Goal: Task Accomplishment & Management: Use online tool/utility

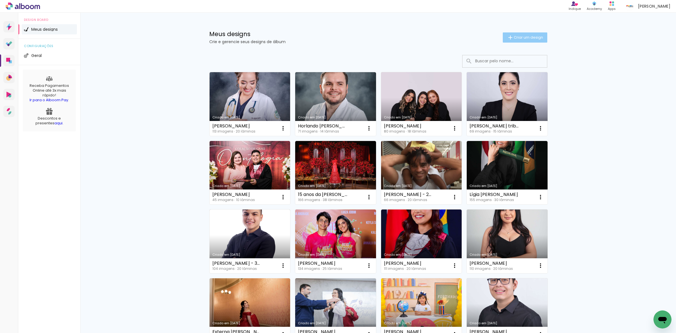
click at [518, 37] on span "Criar um design" at bounding box center [528, 38] width 29 height 4
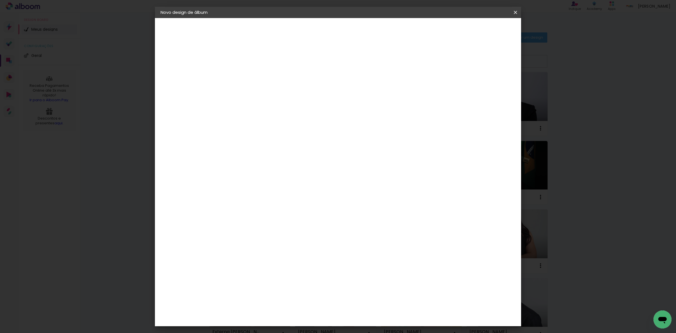
click at [253, 74] on input at bounding box center [253, 75] width 0 height 9
type input "15 Anos da [PERSON_NAME]"
type paper-input "15 Anos da [PERSON_NAME]"
click at [311, 26] on paper-button "Avançar" at bounding box center [297, 30] width 28 height 10
click at [358, 83] on paper-item "Tamanho Livre" at bounding box center [331, 85] width 54 height 12
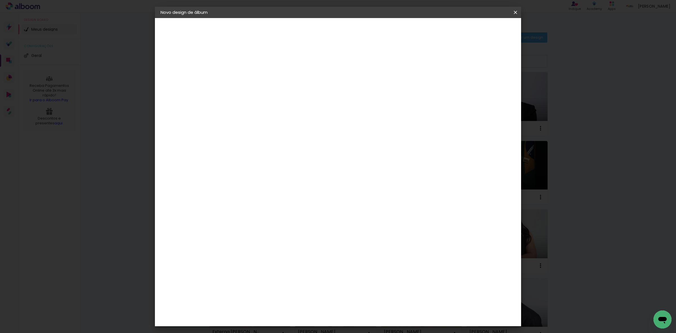
click at [358, 32] on paper-button "Avançar" at bounding box center [345, 30] width 28 height 10
drag, startPoint x: 374, startPoint y: 235, endPoint x: 363, endPoint y: 232, distance: 11.7
click at [363, 232] on input "60" at bounding box center [369, 234] width 15 height 8
type input "40"
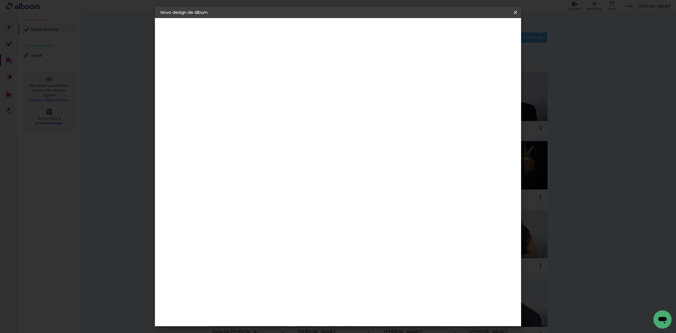
type paper-input "40"
drag, startPoint x: 240, startPoint y: 187, endPoint x: 232, endPoint y: 184, distance: 8.9
click at [232, 184] on input "30" at bounding box center [235, 187] width 15 height 8
type input "25"
type paper-input "25"
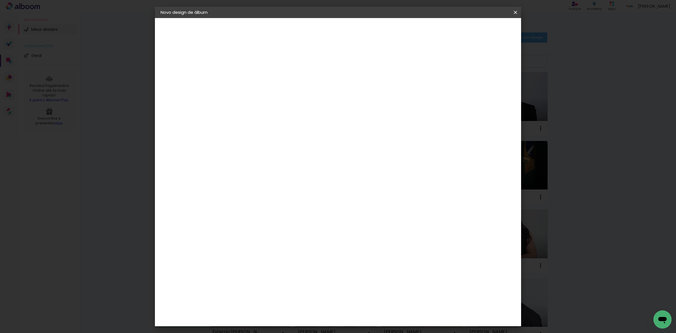
click at [485, 25] on paper-button "Iniciar design" at bounding box center [466, 30] width 37 height 10
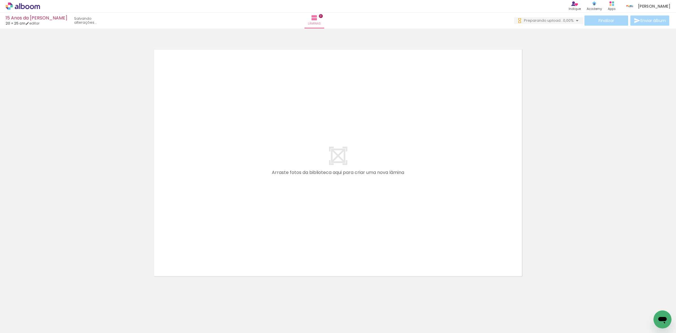
click at [20, 313] on input "Todas as fotos" at bounding box center [15, 315] width 21 height 5
click at [0, 0] on slot "Não utilizadas" at bounding box center [0, 0] width 0 height 0
type input "Não utilizadas"
click at [74, 220] on div at bounding box center [338, 155] width 676 height 250
click at [56, 163] on div at bounding box center [338, 155] width 676 height 250
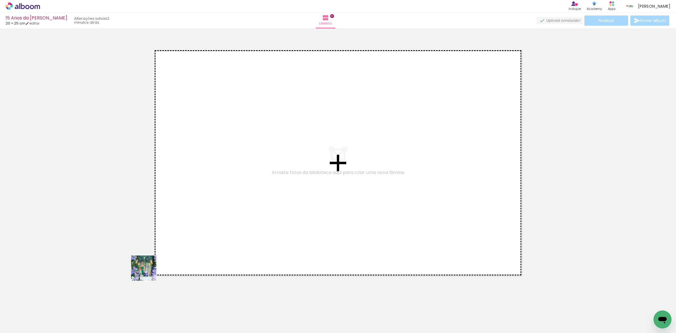
drag, startPoint x: 66, startPoint y: 317, endPoint x: 126, endPoint y: 271, distance: 75.4
click at [315, 210] on quentale-workspace at bounding box center [338, 166] width 676 height 333
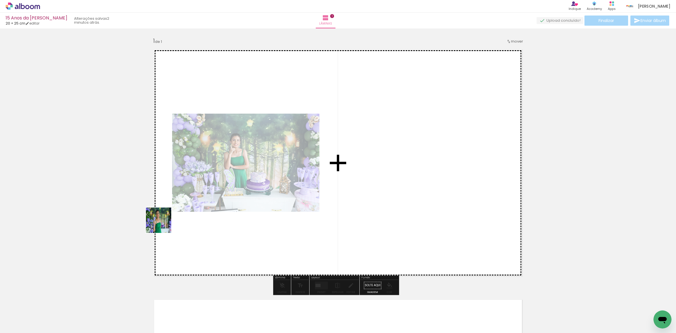
drag, startPoint x: 163, startPoint y: 224, endPoint x: 23, endPoint y: 280, distance: 151.1
click at [248, 166] on quentale-workspace at bounding box center [338, 166] width 676 height 333
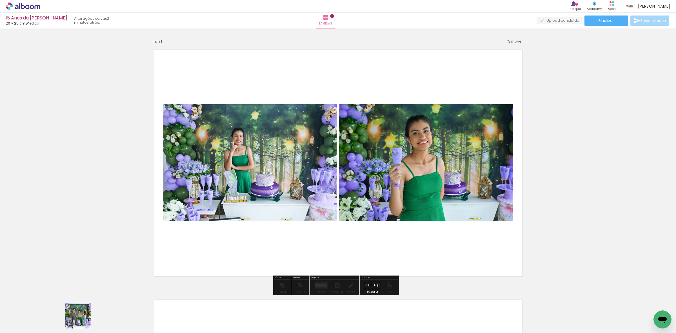
drag, startPoint x: 82, startPoint y: 323, endPoint x: 82, endPoint y: 320, distance: 3.1
click at [82, 320] on quentale-thumb at bounding box center [88, 314] width 32 height 32
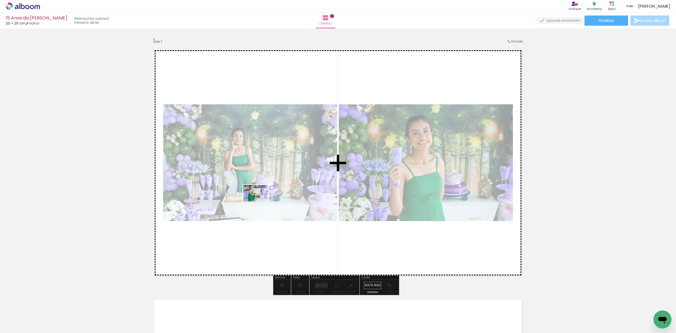
drag, startPoint x: 58, startPoint y: 319, endPoint x: 139, endPoint y: 248, distance: 107.9
click at [261, 202] on quentale-workspace at bounding box center [338, 166] width 676 height 333
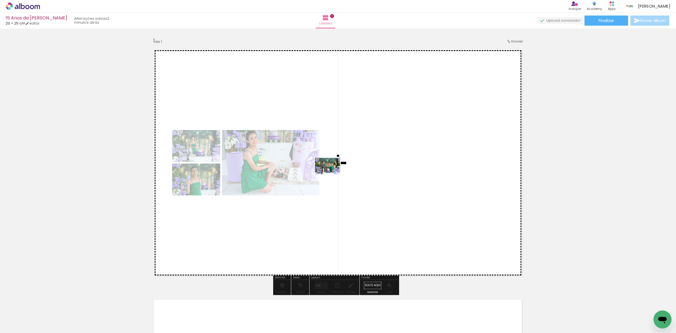
drag, startPoint x: 52, startPoint y: 314, endPoint x: 146, endPoint y: 221, distance: 132.5
click at [331, 174] on quentale-workspace at bounding box center [338, 166] width 676 height 333
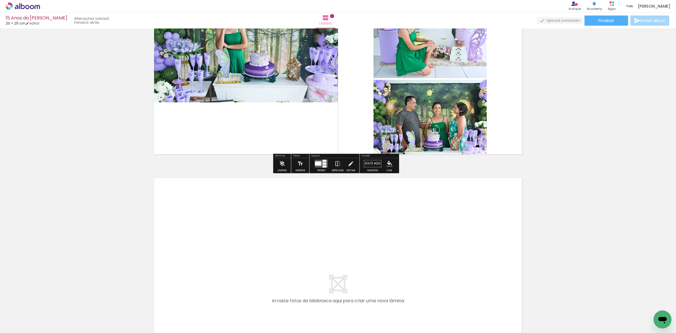
scroll to position [141, 0]
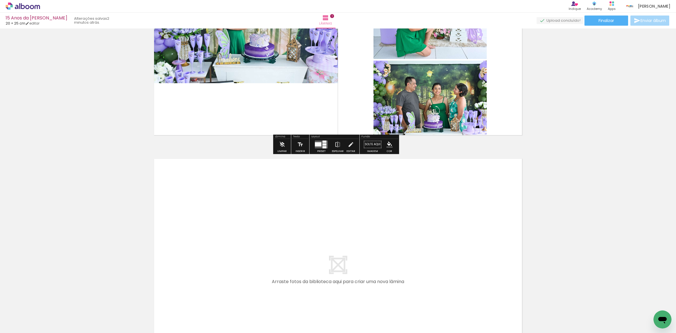
drag, startPoint x: 82, startPoint y: 283, endPoint x: 164, endPoint y: 239, distance: 92.7
click at [159, 240] on div "Inserir lâmina 1 de 1" at bounding box center [338, 140] width 676 height 500
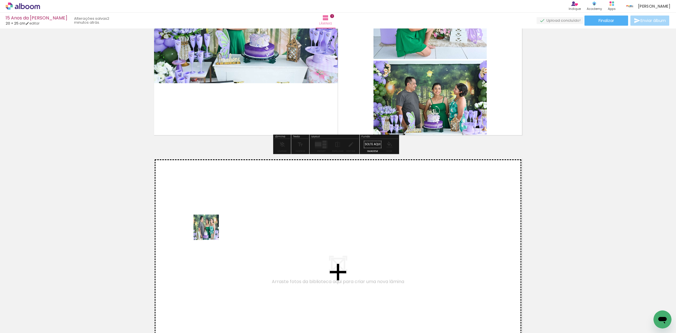
drag, startPoint x: 73, startPoint y: 299, endPoint x: 120, endPoint y: 268, distance: 57.1
click at [257, 219] on quentale-workspace at bounding box center [338, 166] width 676 height 333
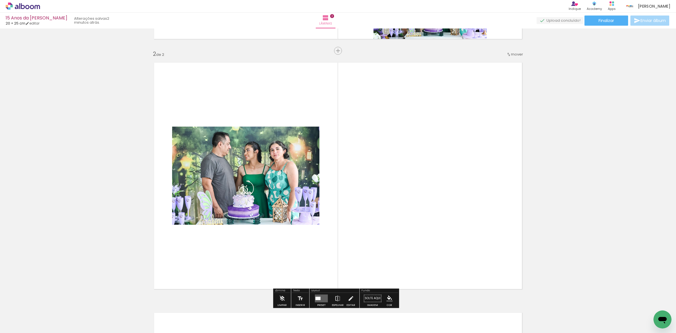
scroll to position [250, 0]
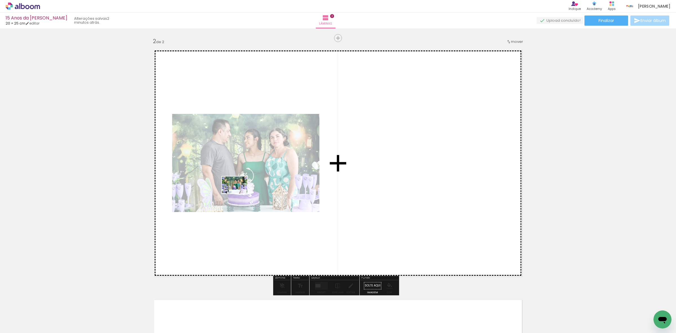
drag, startPoint x: 56, startPoint y: 315, endPoint x: 239, endPoint y: 193, distance: 220.0
click at [239, 193] on quentale-workspace at bounding box center [338, 166] width 676 height 333
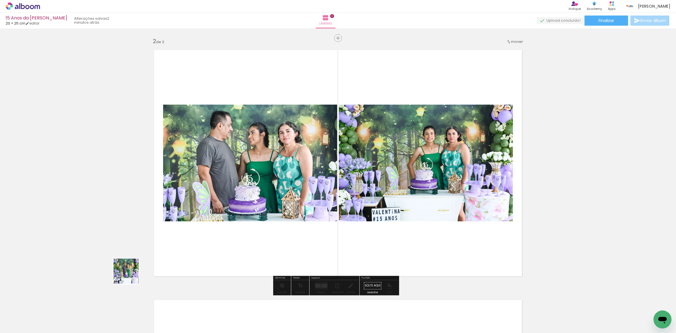
drag, startPoint x: 58, startPoint y: 317, endPoint x: 237, endPoint y: 228, distance: 200.6
click at [237, 228] on quentale-workspace at bounding box center [338, 166] width 676 height 333
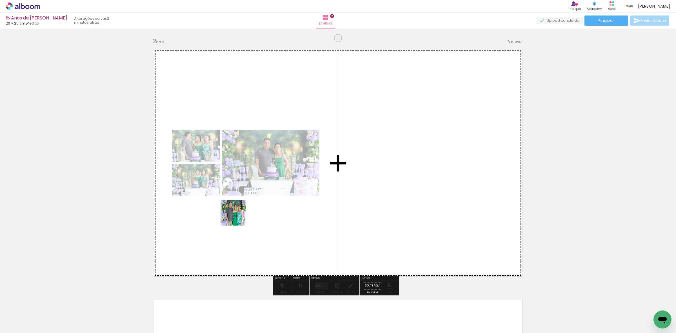
drag, startPoint x: 58, startPoint y: 314, endPoint x: 242, endPoint y: 216, distance: 209.0
click at [241, 216] on quentale-workspace at bounding box center [338, 166] width 676 height 333
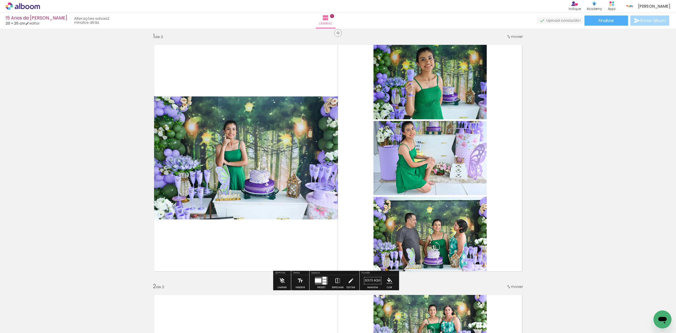
scroll to position [3, 0]
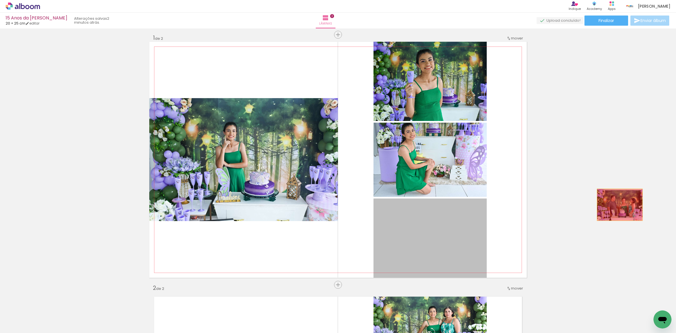
drag, startPoint x: 433, startPoint y: 240, endPoint x: 636, endPoint y: 199, distance: 207.5
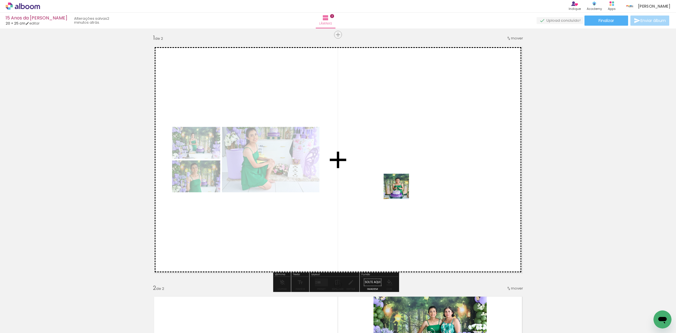
drag, startPoint x: 119, startPoint y: 312, endPoint x: 404, endPoint y: 190, distance: 310.0
click at [404, 190] on quentale-workspace at bounding box center [338, 166] width 676 height 333
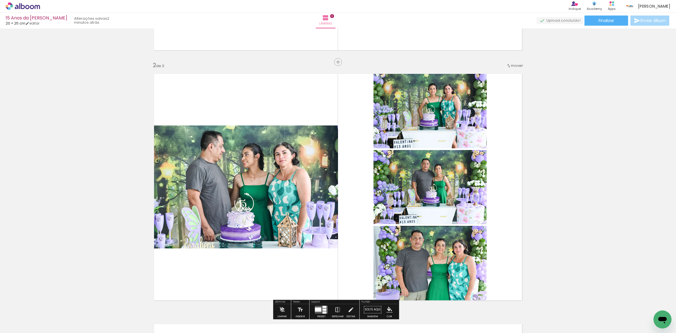
scroll to position [250, 0]
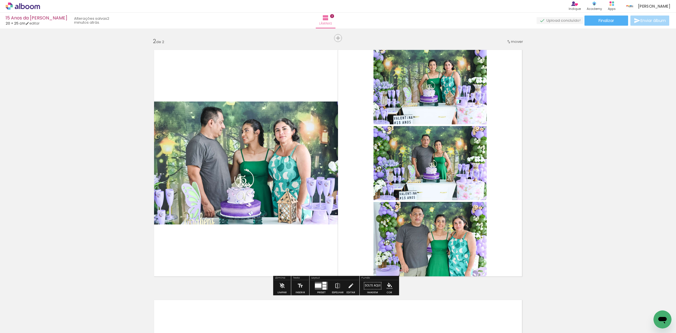
drag, startPoint x: 51, startPoint y: 319, endPoint x: 223, endPoint y: 216, distance: 199.8
click at [223, 216] on quentale-workspace at bounding box center [338, 166] width 676 height 333
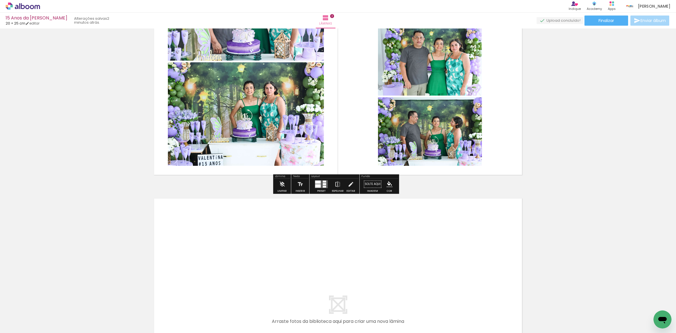
scroll to position [355, 0]
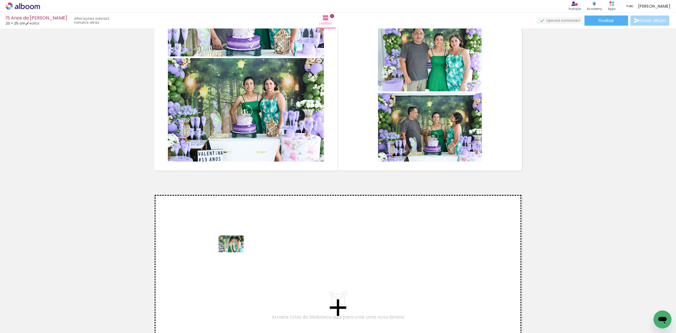
drag, startPoint x: 68, startPoint y: 315, endPoint x: 236, endPoint y: 252, distance: 178.7
click at [236, 252] on quentale-workspace at bounding box center [338, 166] width 676 height 333
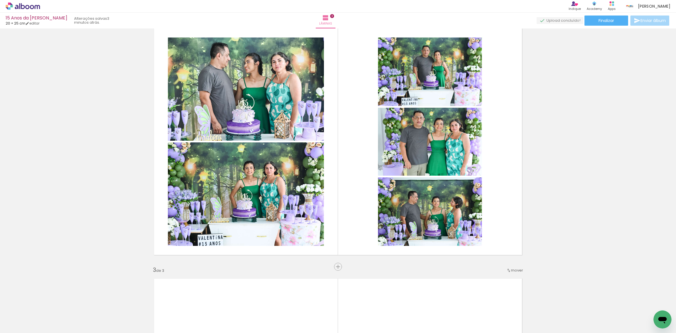
scroll to position [253, 0]
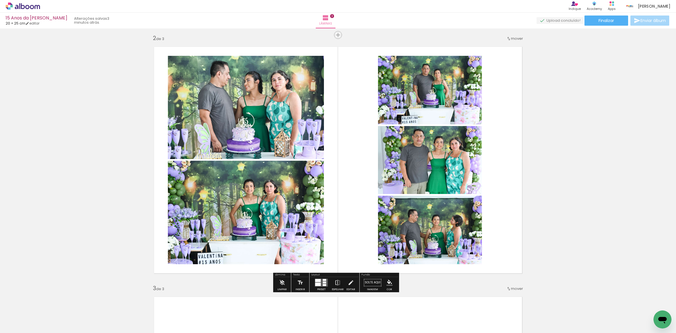
click at [314, 281] on div at bounding box center [321, 282] width 15 height 11
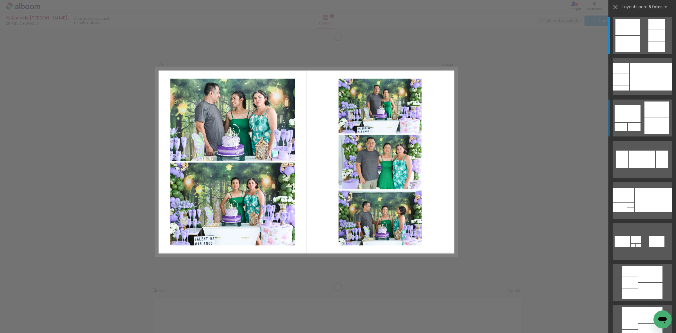
scroll to position [250, 0]
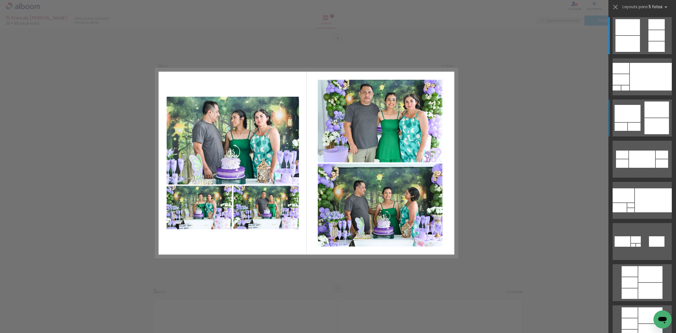
click at [639, 112] on quentale-layouter at bounding box center [642, 117] width 59 height 37
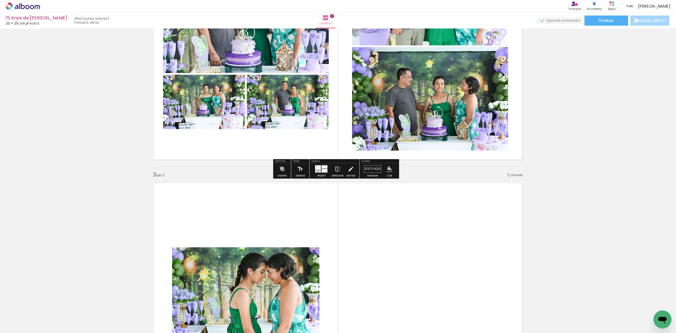
scroll to position [391, 0]
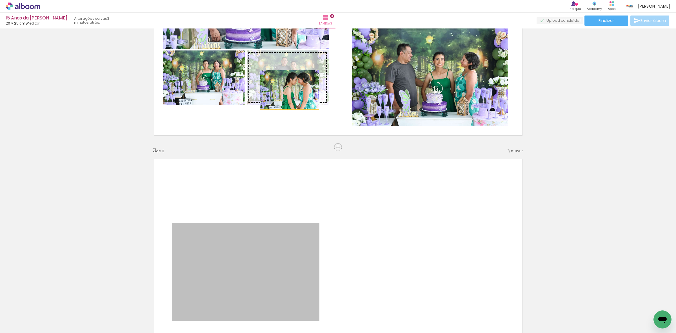
drag, startPoint x: 252, startPoint y: 278, endPoint x: 287, endPoint y: 90, distance: 191.2
click at [287, 90] on div "Inserir lâmina 1 de 3 Inserir lâmina 2 de 3 Inserir lâmina 3 de 3" at bounding box center [338, 140] width 676 height 1000
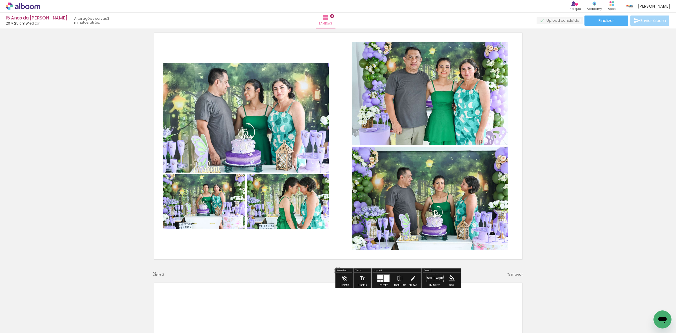
scroll to position [250, 0]
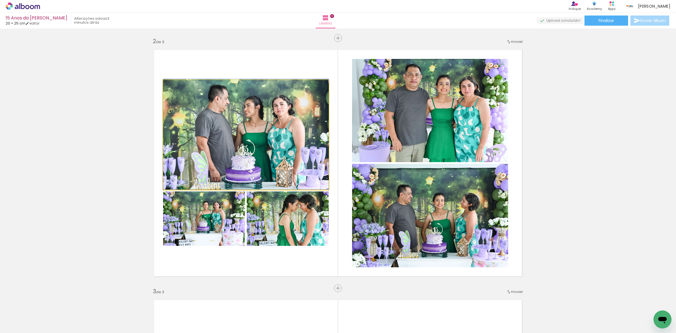
drag, startPoint x: 268, startPoint y: 127, endPoint x: 281, endPoint y: 112, distance: 20.4
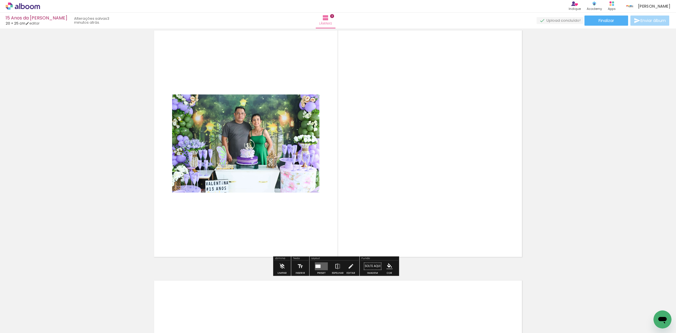
scroll to position [531, 0]
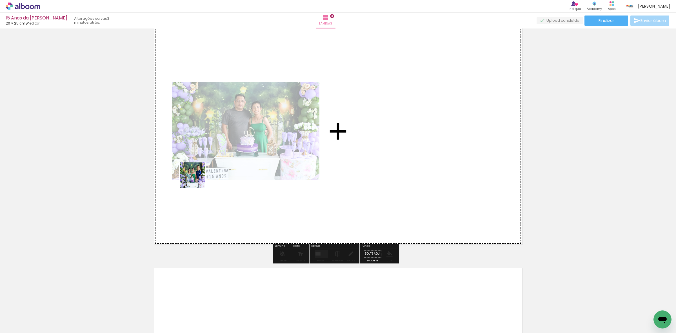
drag, startPoint x: 59, startPoint y: 309, endPoint x: 206, endPoint y: 200, distance: 183.1
click at [282, 127] on quentale-workspace at bounding box center [338, 166] width 676 height 333
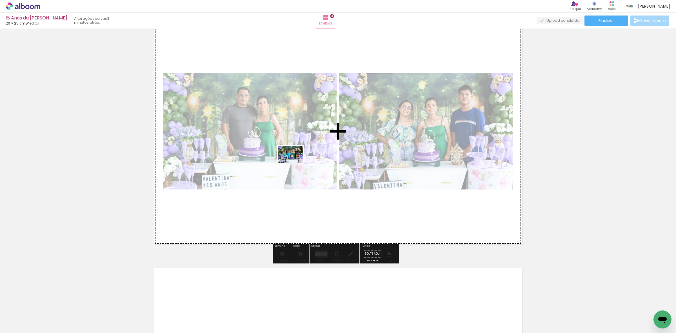
drag, startPoint x: 65, startPoint y: 316, endPoint x: 295, endPoint y: 163, distance: 276.0
click at [295, 163] on quentale-workspace at bounding box center [338, 166] width 676 height 333
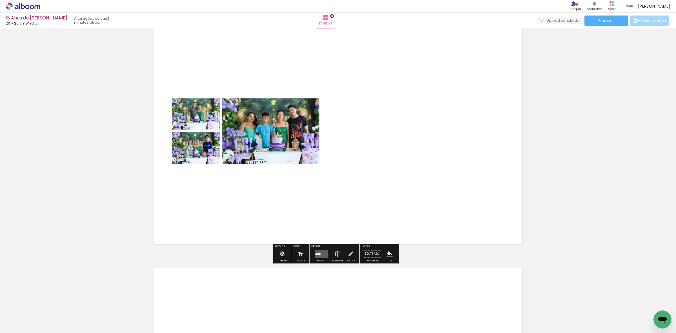
drag, startPoint x: 62, startPoint y: 313, endPoint x: 276, endPoint y: 163, distance: 260.4
click at [276, 163] on quentale-workspace at bounding box center [338, 166] width 676 height 333
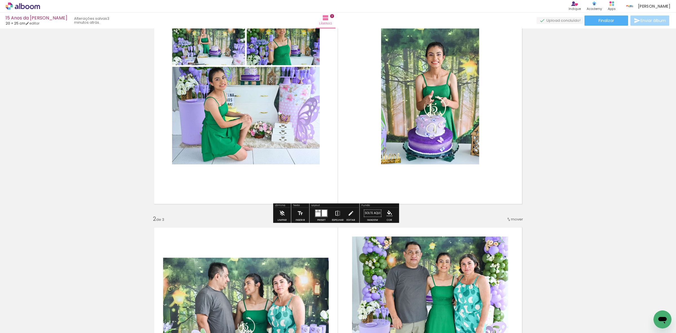
scroll to position [106, 0]
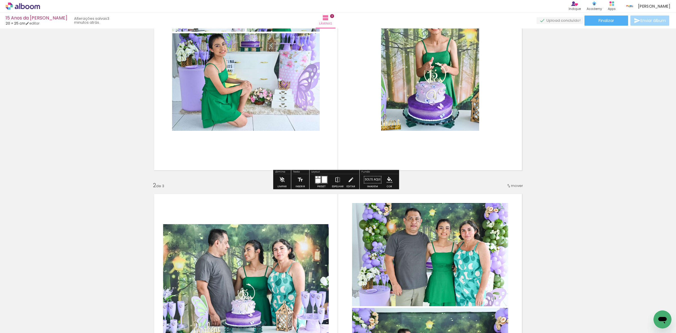
click at [316, 182] on div at bounding box center [318, 180] width 5 height 4
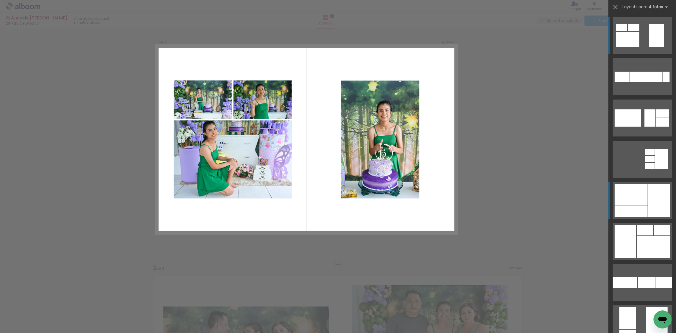
scroll to position [0, 0]
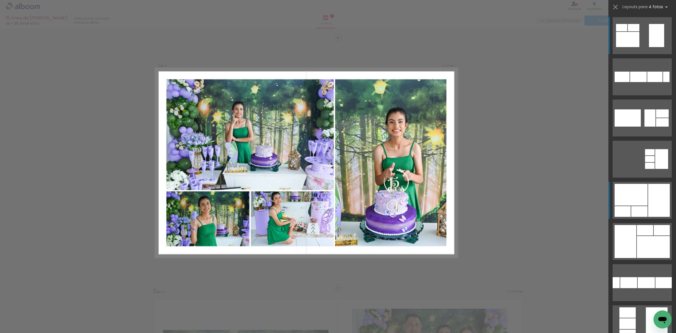
click at [648, 200] on div at bounding box center [659, 200] width 22 height 33
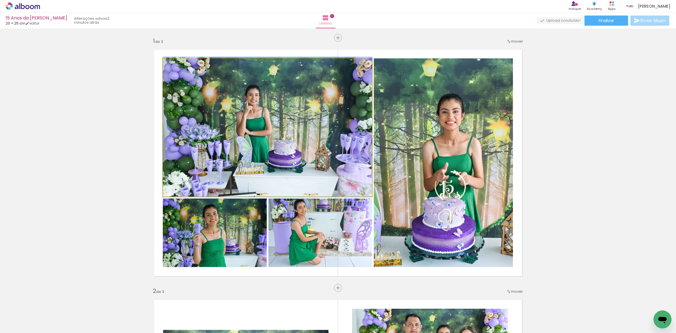
drag, startPoint x: 324, startPoint y: 165, endPoint x: 334, endPoint y: 142, distance: 25.5
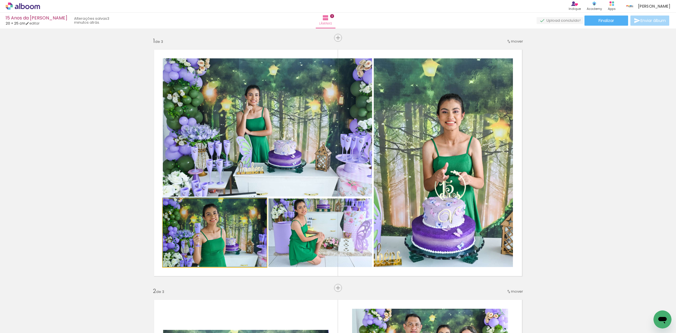
drag, startPoint x: 230, startPoint y: 231, endPoint x: 329, endPoint y: 234, distance: 99.0
click at [0, 0] on slot at bounding box center [0, 0] width 0 height 0
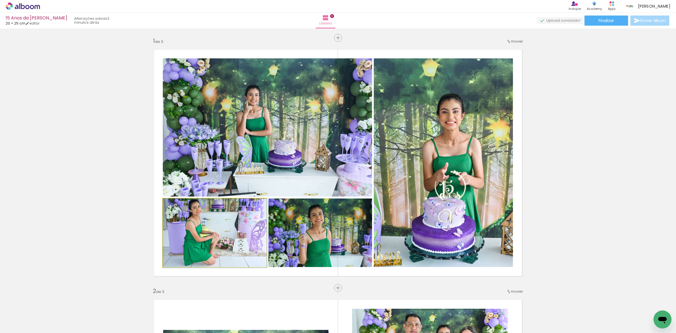
drag, startPoint x: 221, startPoint y: 232, endPoint x: 221, endPoint y: 236, distance: 3.7
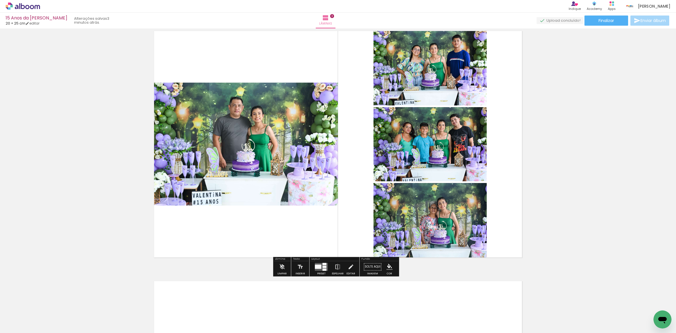
scroll to position [564, 0]
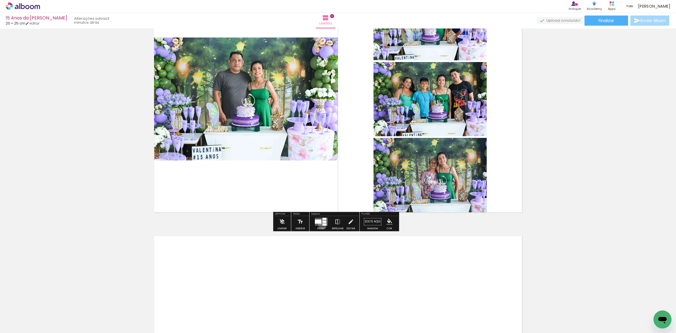
click at [323, 224] on div at bounding box center [325, 224] width 4 height 2
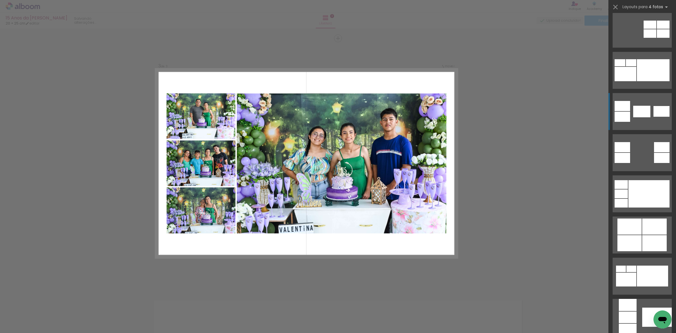
scroll to position [211, 0]
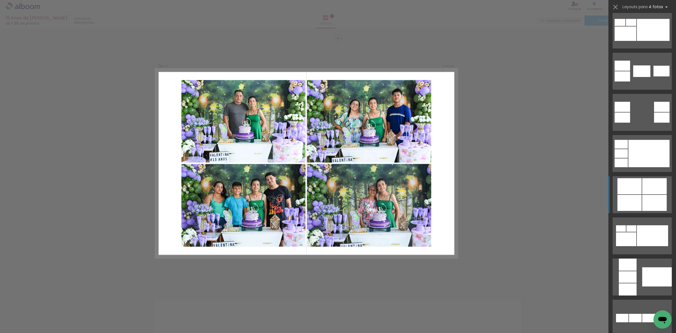
click at [643, 198] on div at bounding box center [654, 203] width 25 height 16
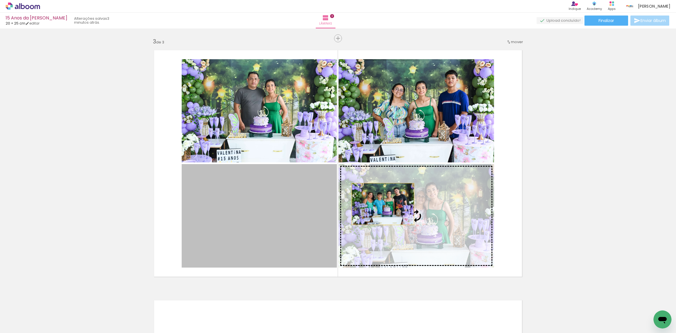
drag, startPoint x: 302, startPoint y: 201, endPoint x: 409, endPoint y: 205, distance: 106.9
click at [0, 0] on slot at bounding box center [0, 0] width 0 height 0
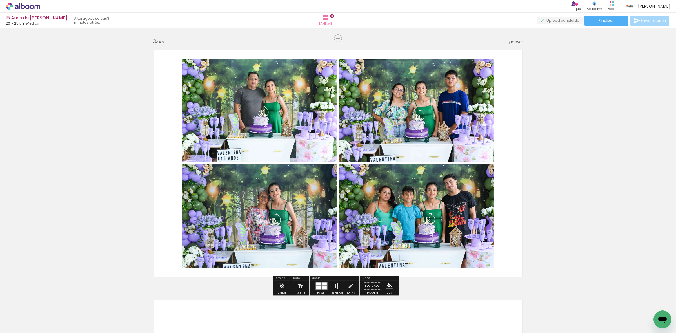
click at [272, 121] on quentale-photo at bounding box center [259, 110] width 155 height 103
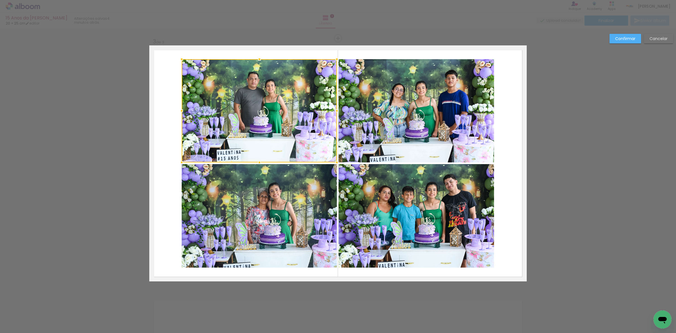
click at [302, 234] on quentale-photo at bounding box center [259, 215] width 155 height 103
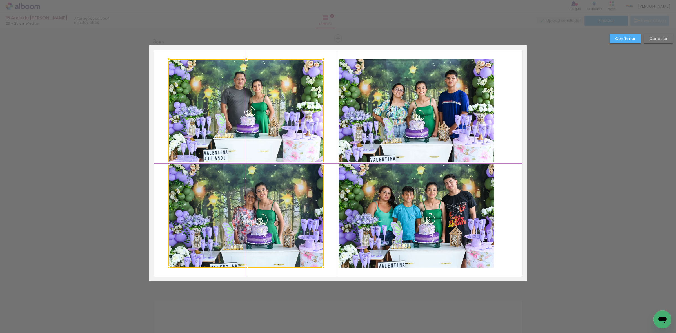
drag, startPoint x: 285, startPoint y: 227, endPoint x: 278, endPoint y: 223, distance: 8.7
click at [278, 223] on div at bounding box center [246, 163] width 155 height 208
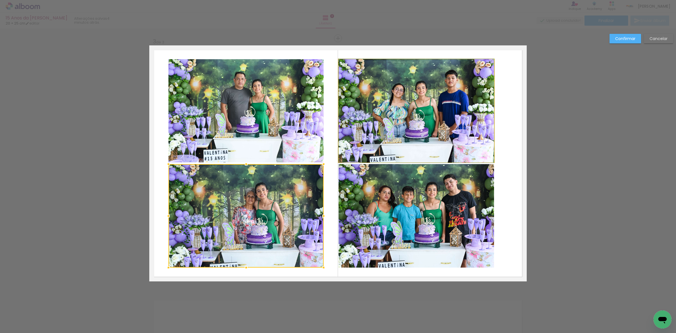
click at [387, 130] on quentale-photo at bounding box center [417, 110] width 156 height 103
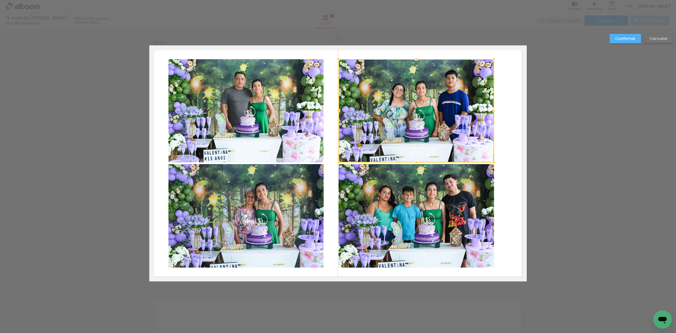
click at [387, 223] on quentale-photo at bounding box center [417, 215] width 156 height 103
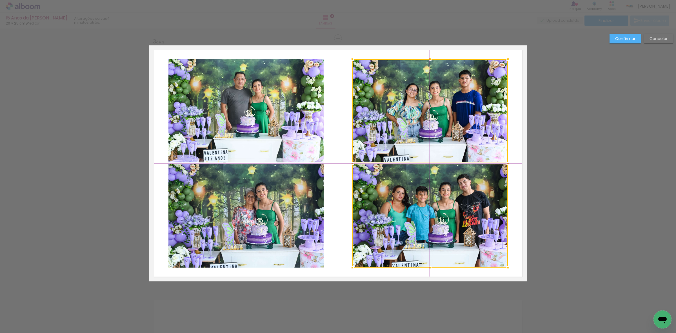
drag, startPoint x: 365, startPoint y: 227, endPoint x: 385, endPoint y: 233, distance: 20.8
click at [385, 233] on div at bounding box center [431, 163] width 156 height 208
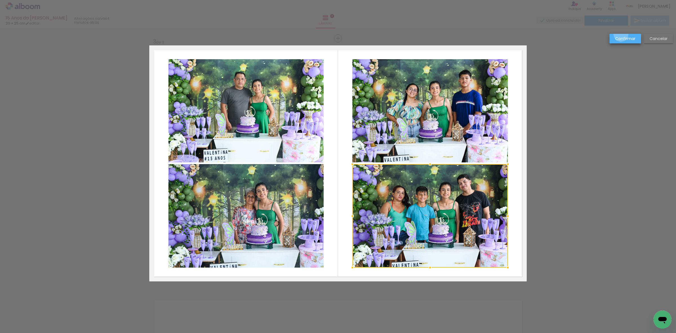
click at [621, 34] on paper-button "Confirmar" at bounding box center [626, 39] width 32 height 10
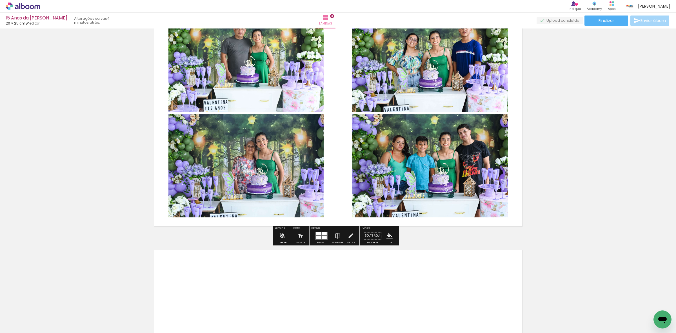
scroll to position [640, 0]
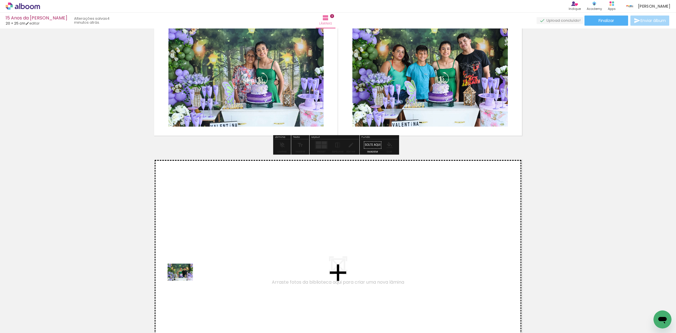
drag, startPoint x: 100, startPoint y: 299, endPoint x: 185, endPoint y: 280, distance: 86.6
click at [185, 280] on quentale-workspace at bounding box center [338, 166] width 676 height 333
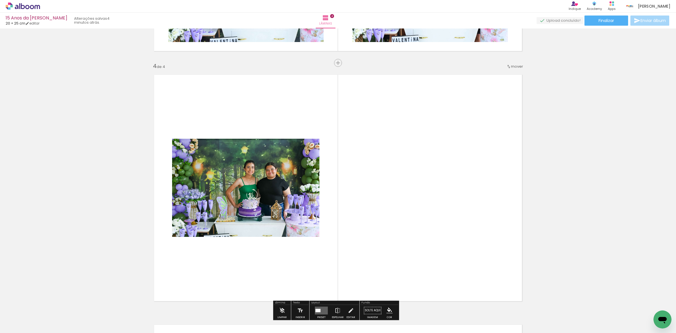
scroll to position [750, 0]
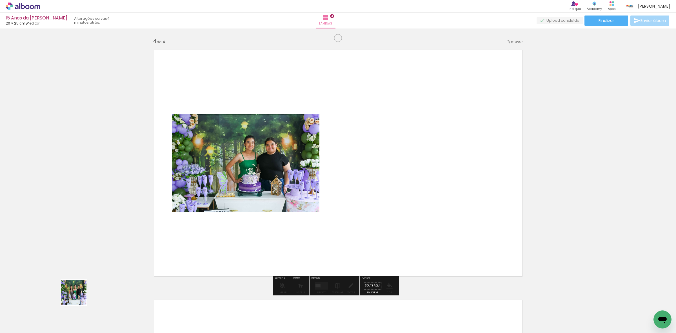
drag, startPoint x: 54, startPoint y: 320, endPoint x: 166, endPoint y: 228, distance: 145.2
click at [210, 194] on quentale-workspace at bounding box center [338, 166] width 676 height 333
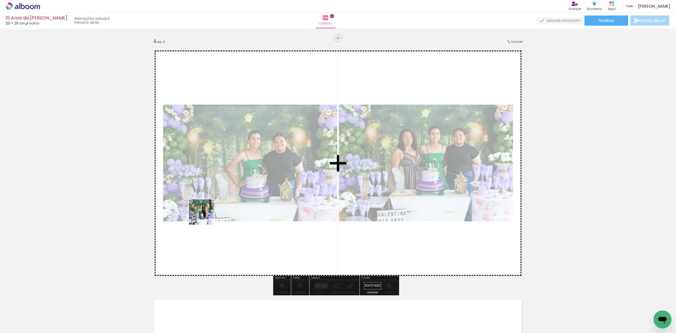
drag, startPoint x: 90, startPoint y: 294, endPoint x: 120, endPoint y: 274, distance: 35.5
click at [244, 188] on quentale-workspace at bounding box center [338, 166] width 676 height 333
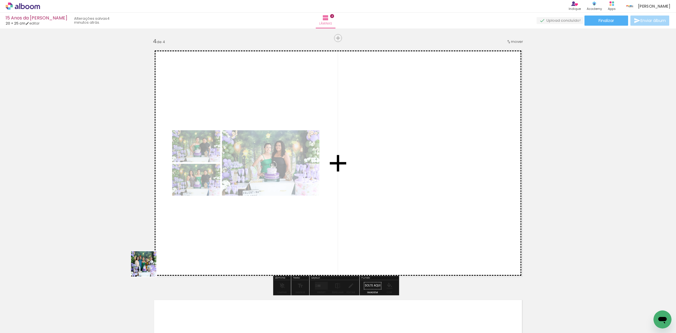
drag, startPoint x: 94, startPoint y: 299, endPoint x: 275, endPoint y: 194, distance: 208.7
click at [275, 194] on quentale-workspace at bounding box center [338, 166] width 676 height 333
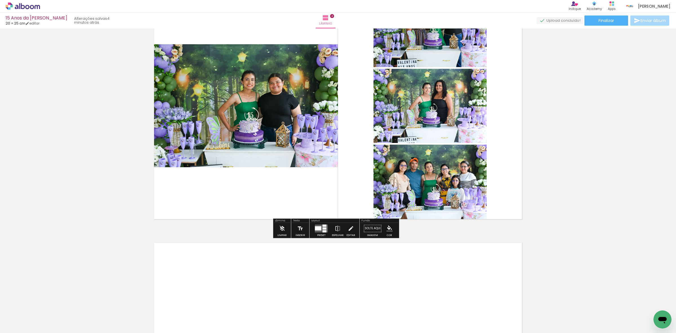
scroll to position [820, 0]
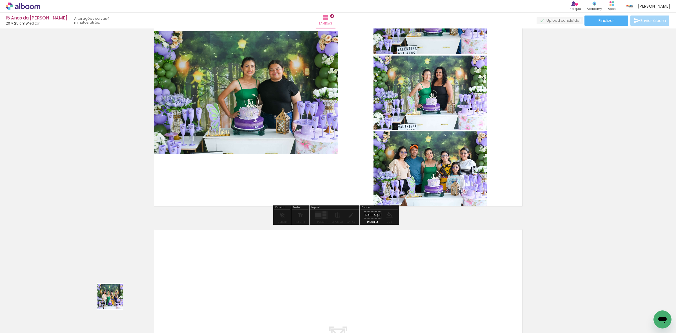
drag, startPoint x: 59, startPoint y: 317, endPoint x: 213, endPoint y: 281, distance: 157.4
click at [213, 281] on quentale-workspace at bounding box center [338, 166] width 676 height 333
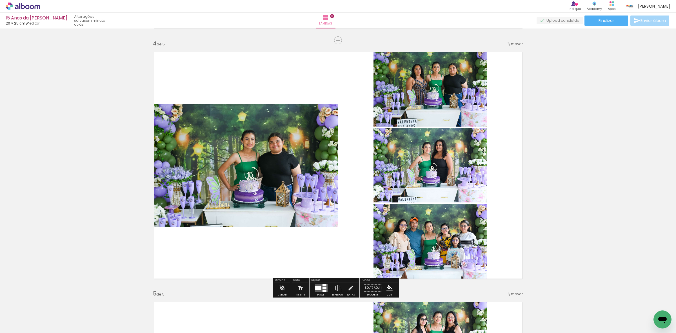
scroll to position [810, 0]
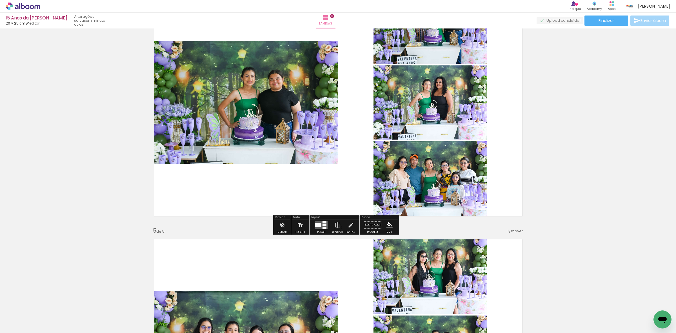
click at [315, 230] on div at bounding box center [321, 224] width 15 height 11
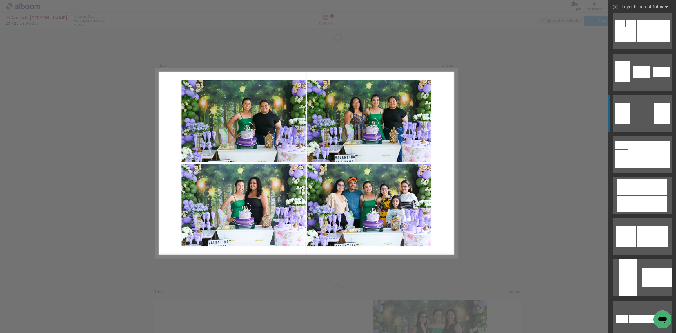
scroll to position [211, 0]
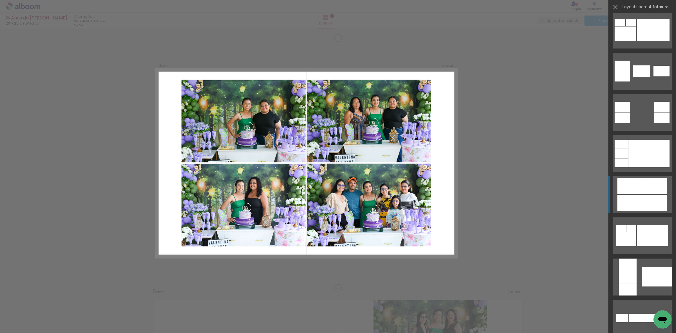
click at [647, 192] on div at bounding box center [654, 186] width 25 height 16
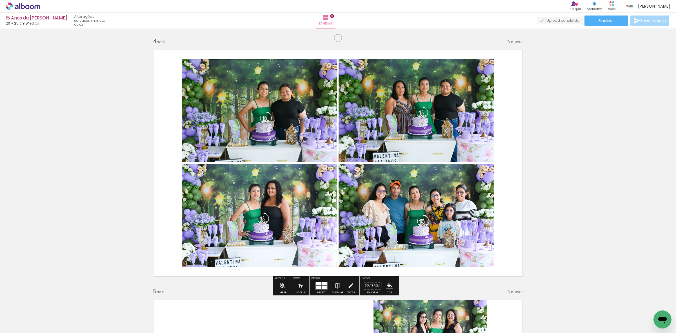
click at [414, 112] on quentale-photo at bounding box center [417, 110] width 156 height 103
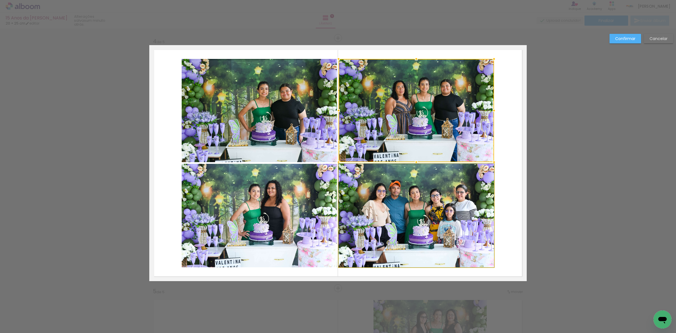
click at [430, 199] on quentale-photo at bounding box center [417, 215] width 156 height 103
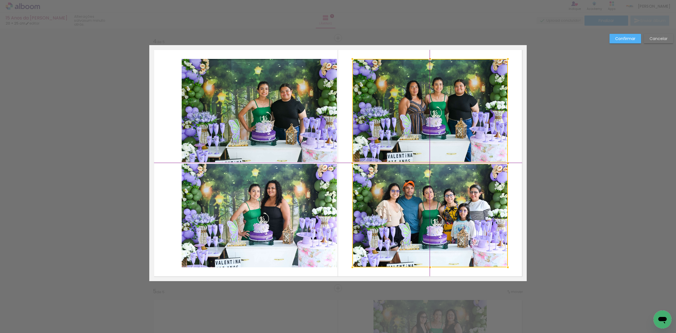
drag, startPoint x: 426, startPoint y: 202, endPoint x: 436, endPoint y: 203, distance: 9.7
click at [436, 203] on div at bounding box center [431, 163] width 156 height 208
click at [272, 125] on quentale-photo at bounding box center [259, 110] width 155 height 103
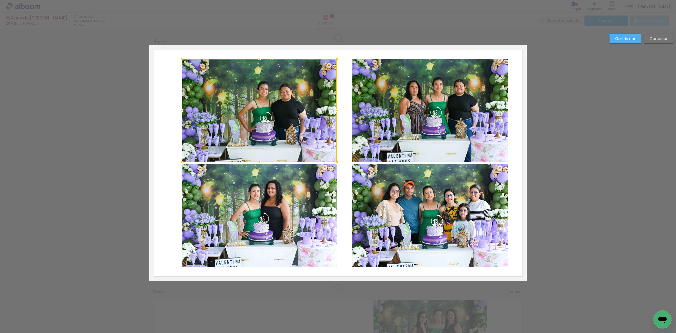
click at [264, 220] on quentale-photo at bounding box center [259, 215] width 155 height 103
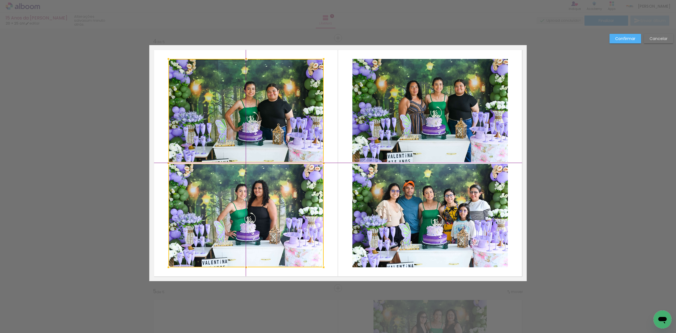
drag, startPoint x: 270, startPoint y: 217, endPoint x: 255, endPoint y: 214, distance: 15.3
click at [255, 214] on div at bounding box center [246, 163] width 155 height 208
click at [0, 0] on slot "Confirmar" at bounding box center [0, 0] width 0 height 0
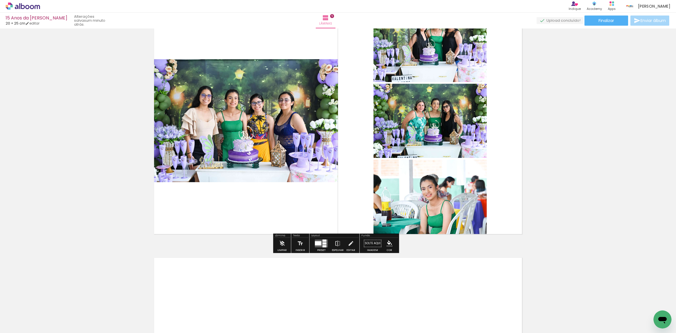
scroll to position [1031, 0]
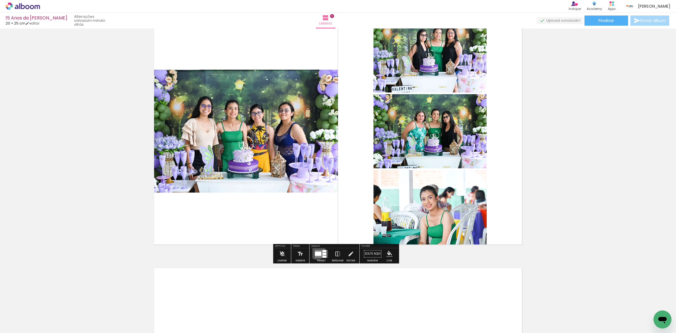
click at [316, 251] on quentale-layouter at bounding box center [321, 254] width 13 height 8
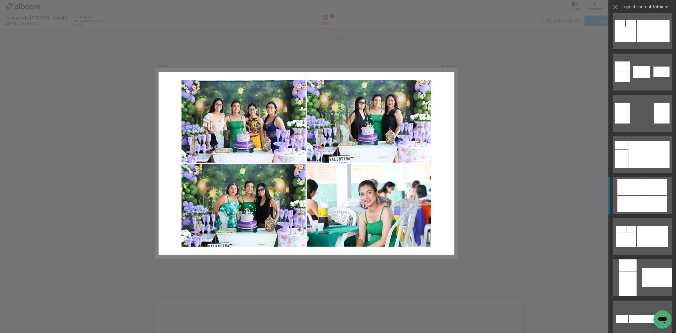
scroll to position [211, 0]
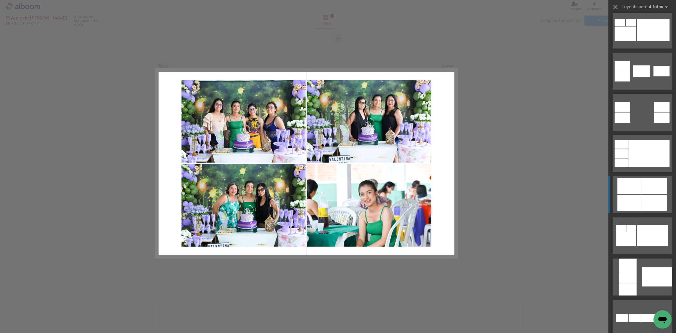
click at [635, 198] on div at bounding box center [630, 203] width 24 height 16
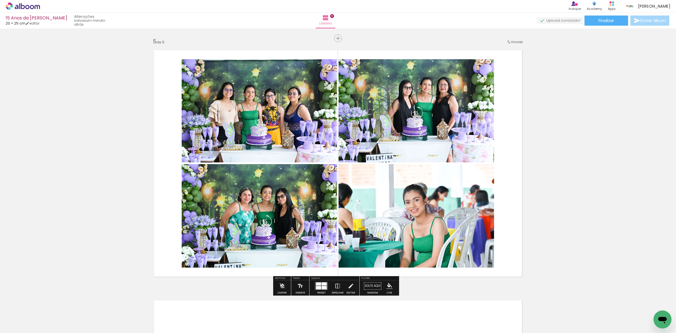
click at [456, 116] on quentale-photo at bounding box center [417, 110] width 156 height 103
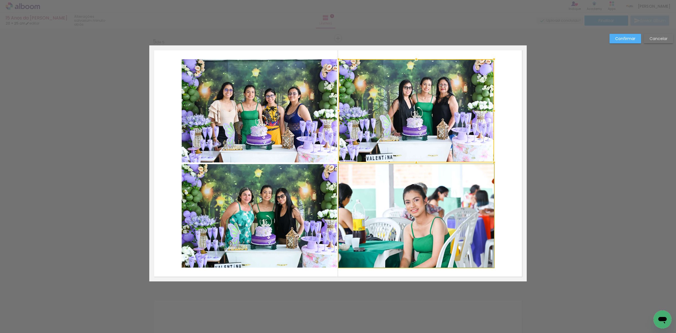
click at [420, 216] on quentale-photo at bounding box center [417, 215] width 156 height 103
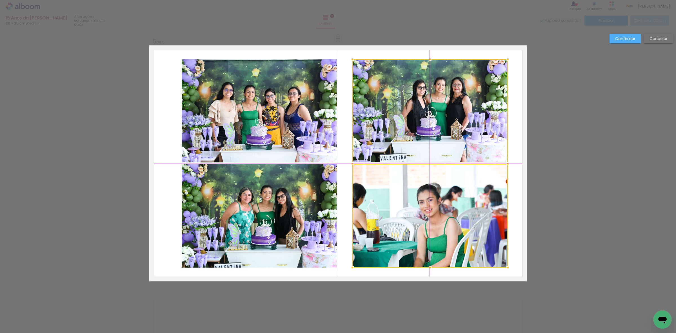
drag, startPoint x: 421, startPoint y: 209, endPoint x: 430, endPoint y: 207, distance: 9.7
click at [430, 207] on div at bounding box center [431, 163] width 156 height 208
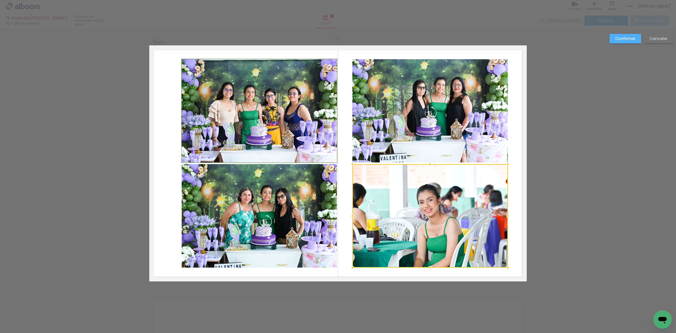
click at [278, 122] on quentale-photo at bounding box center [259, 110] width 155 height 103
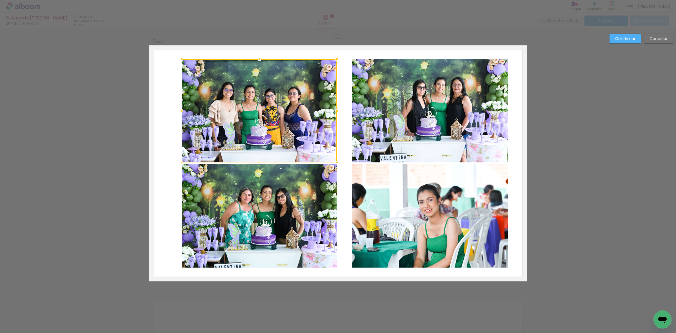
click at [281, 189] on quentale-photo at bounding box center [259, 215] width 155 height 103
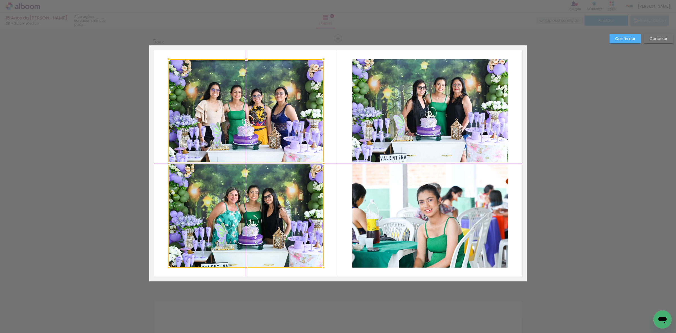
drag, startPoint x: 287, startPoint y: 195, endPoint x: 277, endPoint y: 192, distance: 10.1
click at [277, 192] on div at bounding box center [246, 163] width 155 height 208
click at [0, 0] on slot "Confirmar" at bounding box center [0, 0] width 0 height 0
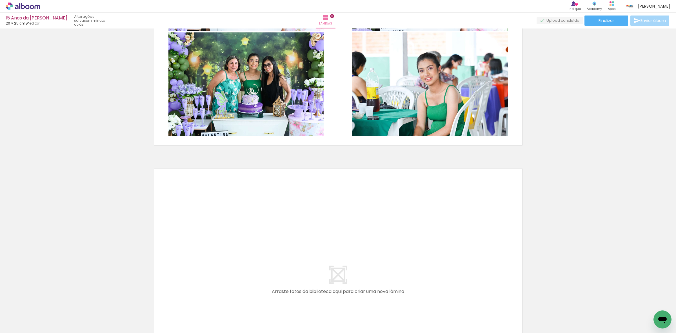
scroll to position [1175, 0]
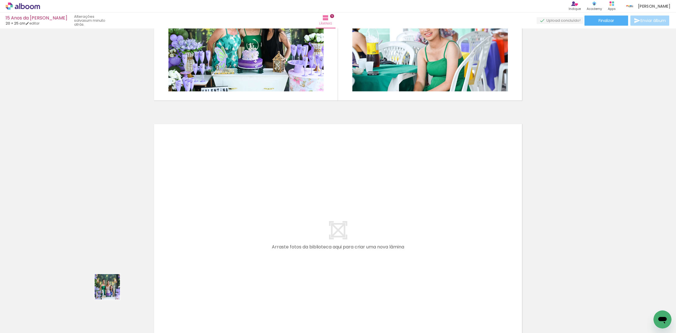
drag, startPoint x: 63, startPoint y: 312, endPoint x: 354, endPoint y: 205, distance: 310.8
click at [354, 205] on quentale-workspace at bounding box center [338, 166] width 676 height 333
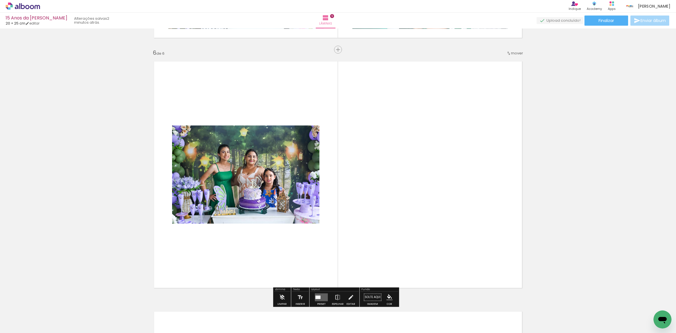
scroll to position [1249, 0]
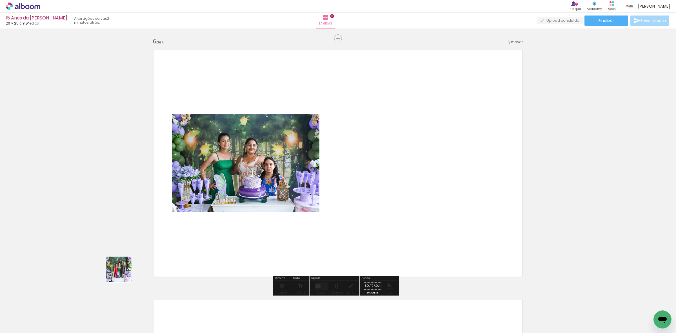
drag, startPoint x: 123, startPoint y: 273, endPoint x: 259, endPoint y: 191, distance: 158.6
click at [349, 144] on quentale-workspace at bounding box center [338, 166] width 676 height 333
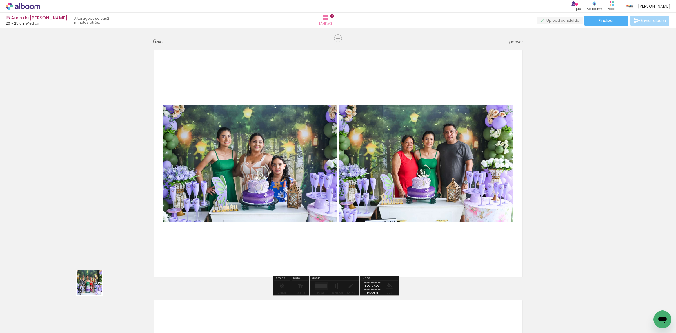
drag, startPoint x: 61, startPoint y: 306, endPoint x: 179, endPoint y: 225, distance: 143.3
click at [332, 161] on quentale-workspace at bounding box center [338, 166] width 676 height 333
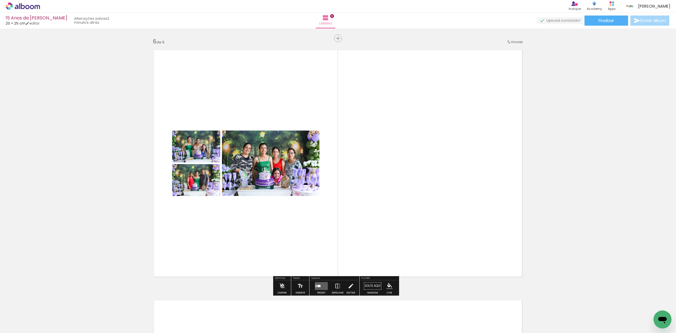
drag, startPoint x: 66, startPoint y: 313, endPoint x: 143, endPoint y: 228, distance: 114.3
click at [352, 137] on quentale-workspace at bounding box center [338, 166] width 676 height 333
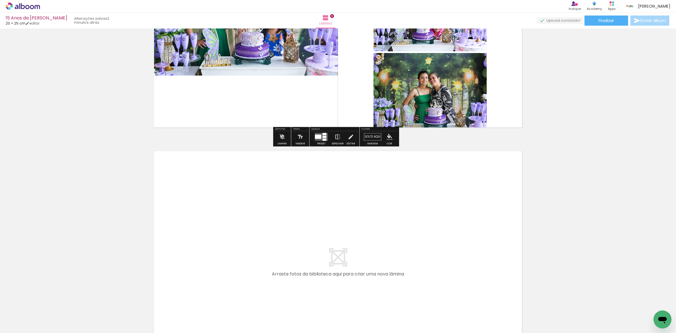
scroll to position [1425, 0]
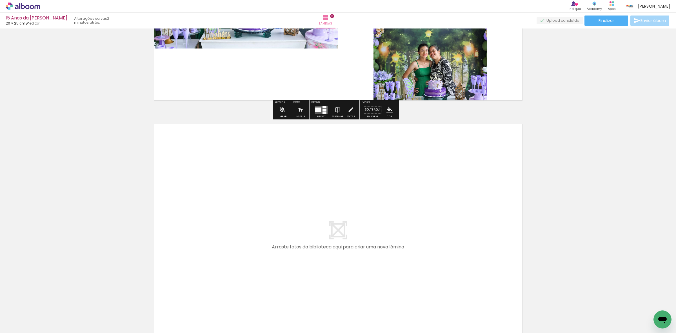
drag, startPoint x: 61, startPoint y: 312, endPoint x: 275, endPoint y: 196, distance: 243.9
click at [275, 196] on quentale-workspace at bounding box center [338, 166] width 676 height 333
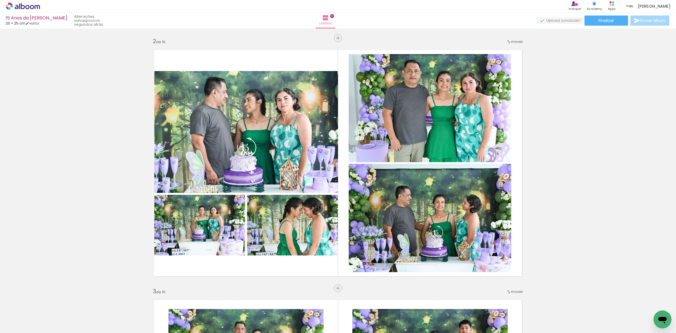
scroll to position [176, 0]
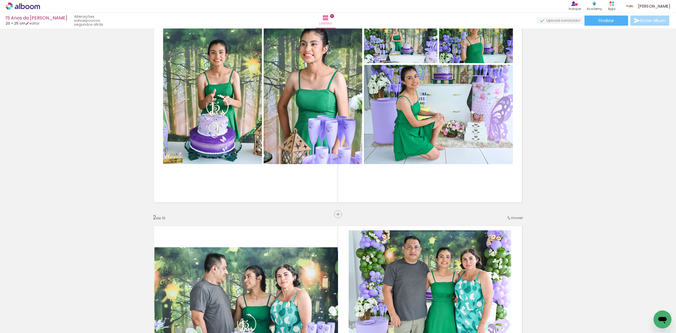
drag, startPoint x: 544, startPoint y: 125, endPoint x: 369, endPoint y: 141, distance: 176.6
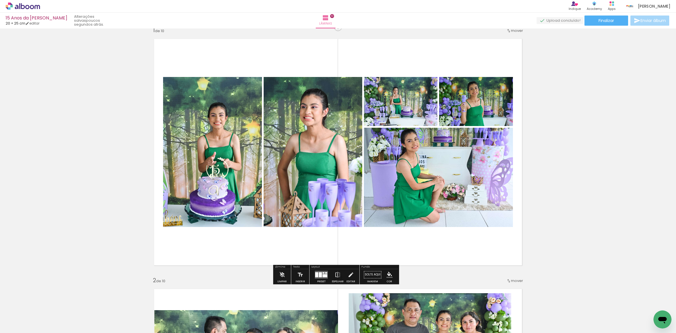
scroll to position [3, 0]
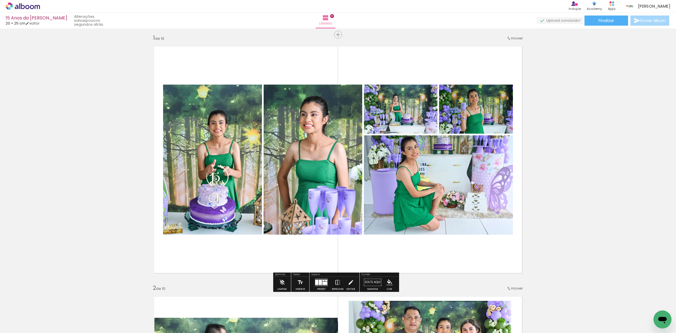
click at [319, 280] on div at bounding box center [320, 282] width 3 height 5
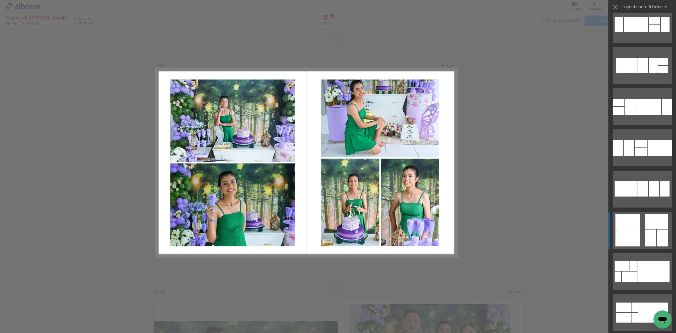
scroll to position [1092, 0]
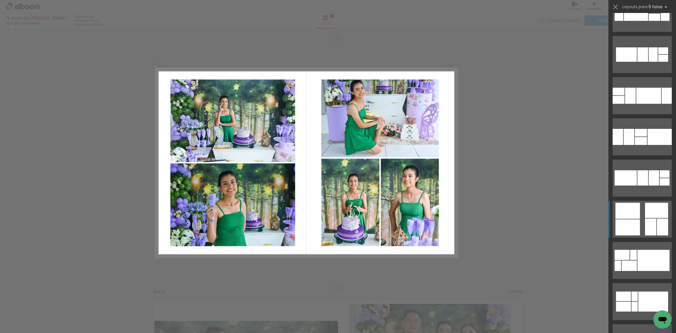
click at [635, 217] on div at bounding box center [628, 211] width 25 height 16
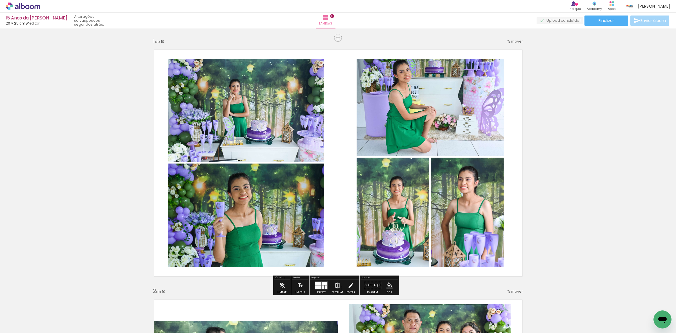
click at [266, 131] on quentale-photo at bounding box center [246, 110] width 156 height 103
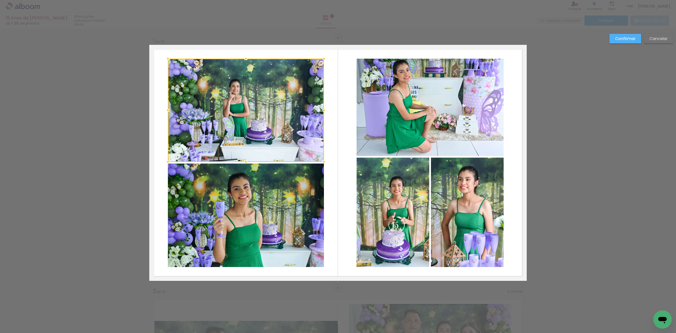
click at [273, 130] on div at bounding box center [246, 110] width 156 height 103
click at [272, 223] on quentale-photo at bounding box center [246, 214] width 156 height 103
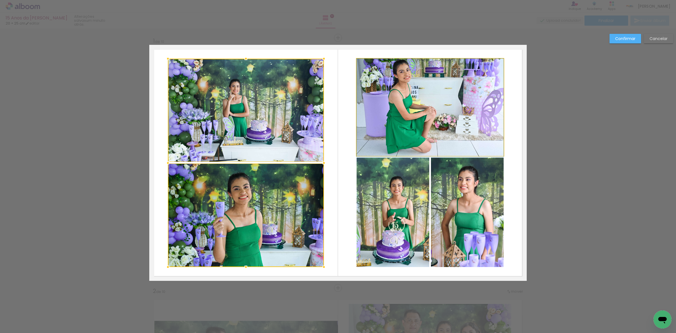
click at [378, 121] on quentale-photo at bounding box center [430, 107] width 147 height 97
click at [383, 202] on div at bounding box center [336, 163] width 336 height 208
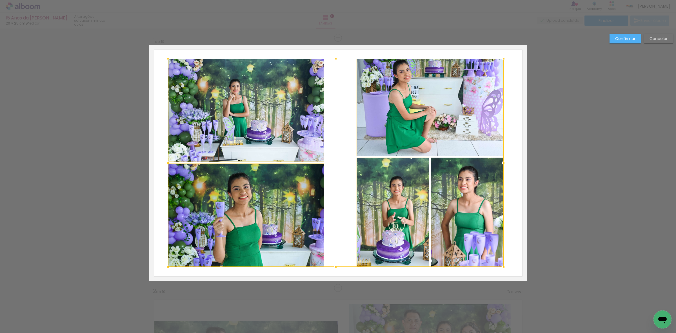
click at [451, 192] on div at bounding box center [336, 163] width 336 height 208
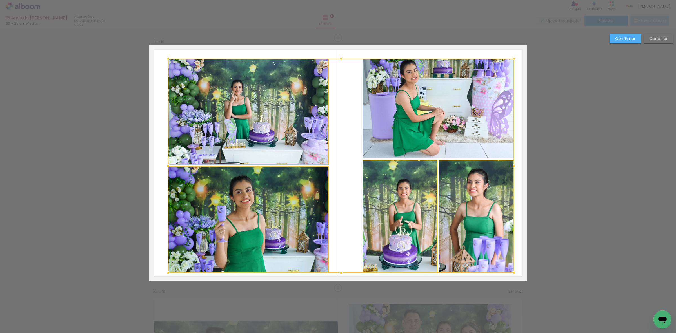
drag, startPoint x: 502, startPoint y: 269, endPoint x: 513, endPoint y: 276, distance: 12.6
click at [513, 276] on div at bounding box center [514, 272] width 11 height 11
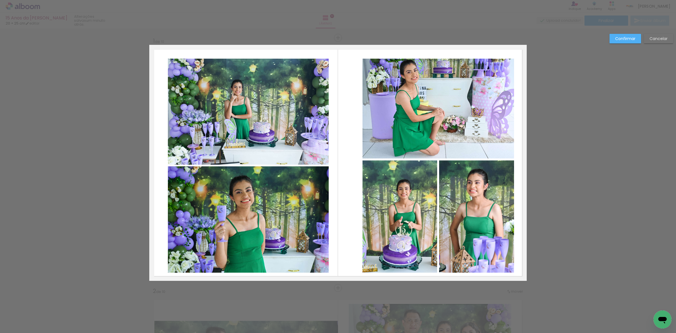
click at [464, 219] on quentale-photo at bounding box center [476, 216] width 75 height 112
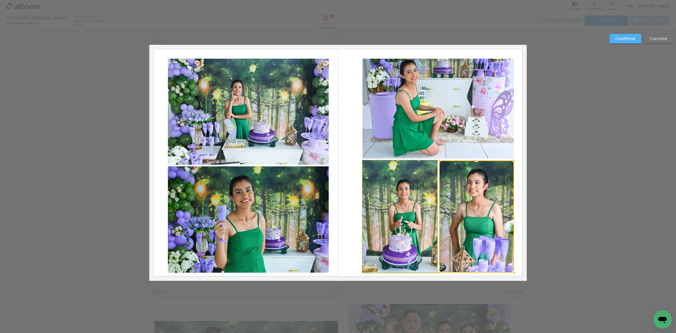
click at [408, 199] on quentale-photo at bounding box center [400, 216] width 75 height 112
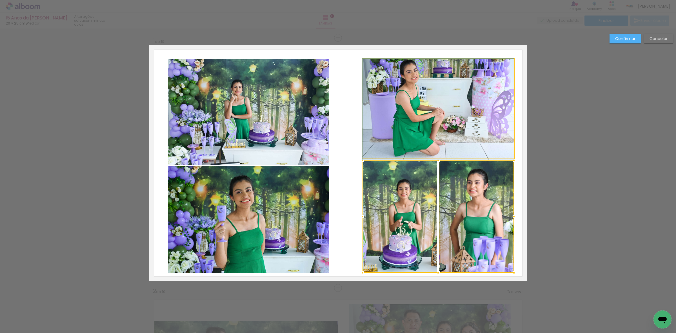
click at [411, 113] on quentale-photo at bounding box center [439, 109] width 152 height 100
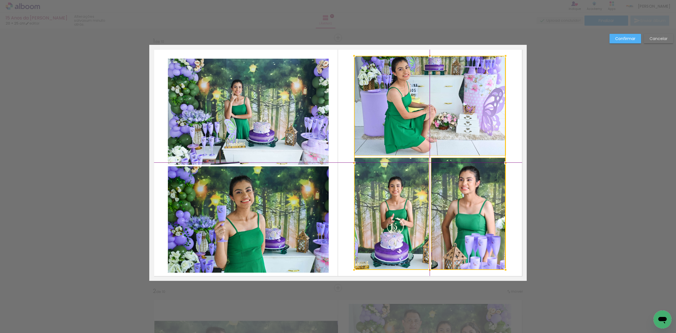
drag, startPoint x: 399, startPoint y: 128, endPoint x: 395, endPoint y: 127, distance: 4.7
click at [395, 127] on div at bounding box center [430, 163] width 152 height 214
click at [293, 116] on quentale-photo at bounding box center [248, 112] width 161 height 106
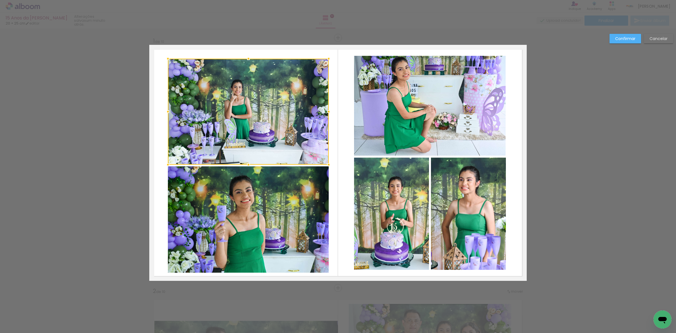
click at [294, 219] on quentale-photo at bounding box center [248, 219] width 161 height 106
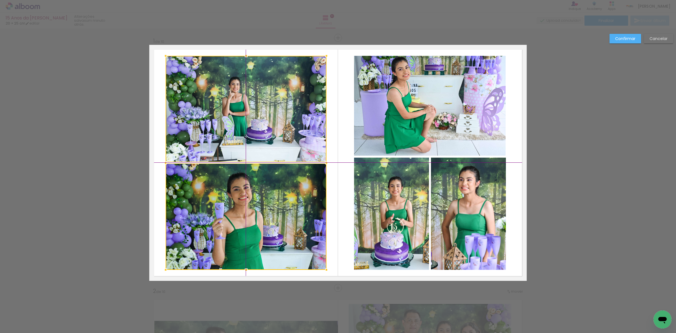
drag, startPoint x: 294, startPoint y: 219, endPoint x: 291, endPoint y: 214, distance: 5.2
click at [291, 214] on div at bounding box center [246, 163] width 161 height 214
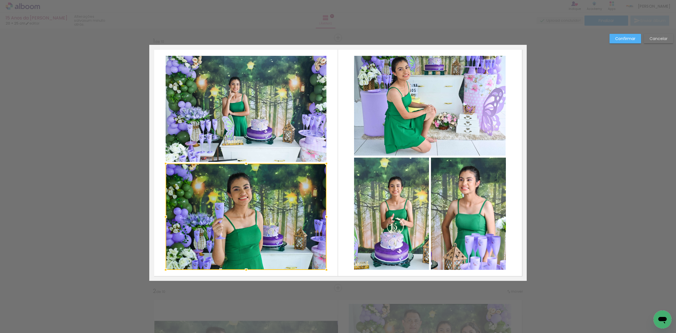
click at [614, 41] on paper-button "Confirmar" at bounding box center [626, 39] width 32 height 10
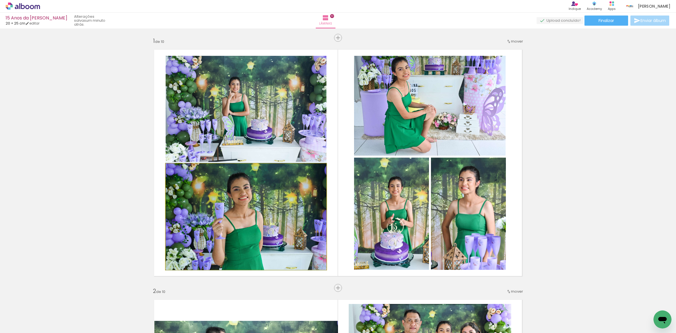
click at [236, 239] on quentale-photo at bounding box center [246, 216] width 161 height 106
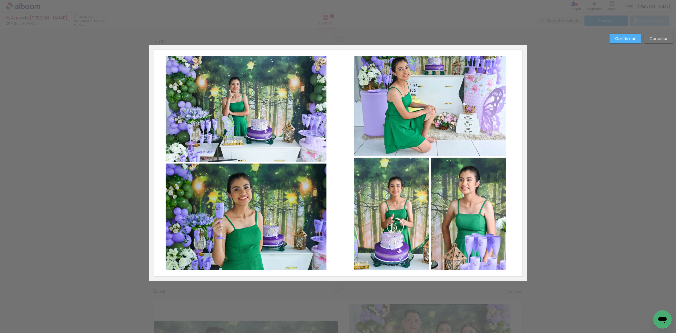
click at [241, 239] on quentale-photo at bounding box center [246, 216] width 161 height 106
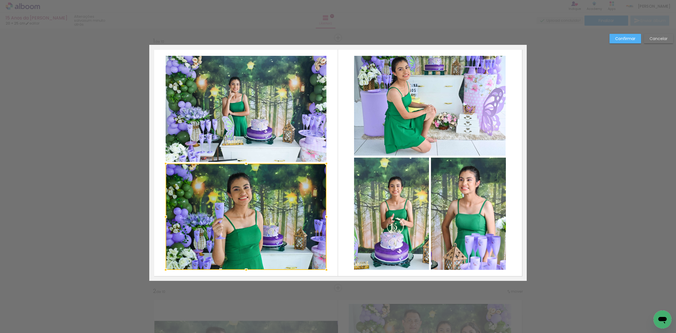
click at [380, 218] on quentale-photo at bounding box center [391, 214] width 75 height 112
click at [452, 223] on quentale-photo at bounding box center [468, 214] width 75 height 112
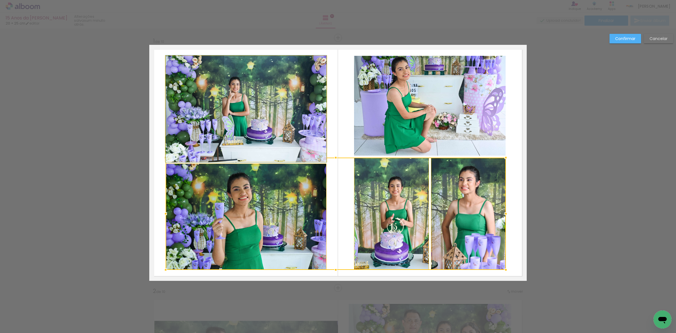
click at [289, 105] on quentale-photo at bounding box center [246, 109] width 161 height 106
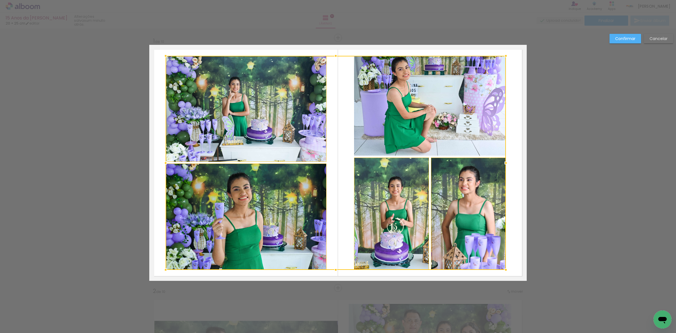
click at [399, 95] on div at bounding box center [336, 163] width 340 height 214
click at [620, 41] on paper-button "Confirmar" at bounding box center [626, 39] width 32 height 10
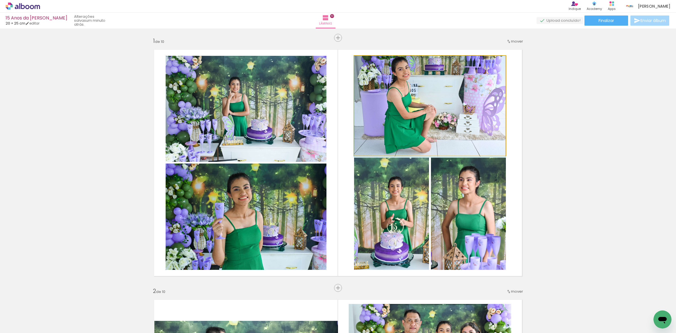
drag, startPoint x: 384, startPoint y: 97, endPoint x: 391, endPoint y: 102, distance: 8.8
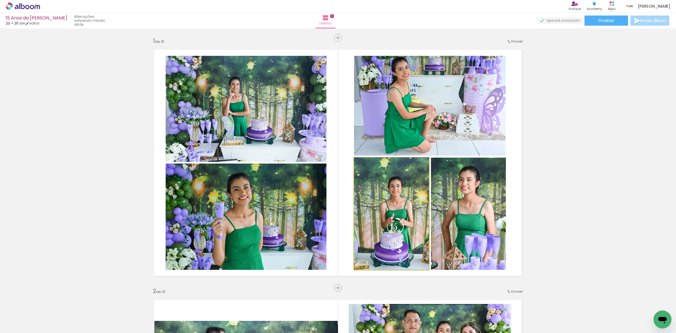
drag, startPoint x: 392, startPoint y: 202, endPoint x: 415, endPoint y: 188, distance: 27.6
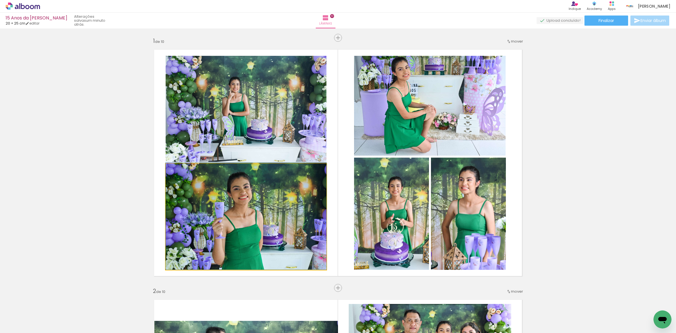
drag, startPoint x: 291, startPoint y: 223, endPoint x: 287, endPoint y: 199, distance: 24.3
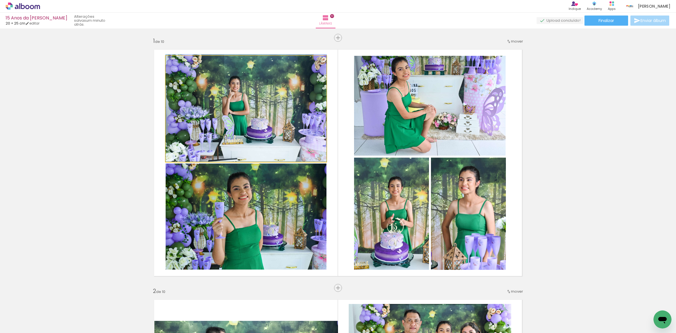
drag, startPoint x: 268, startPoint y: 139, endPoint x: 269, endPoint y: 117, distance: 21.5
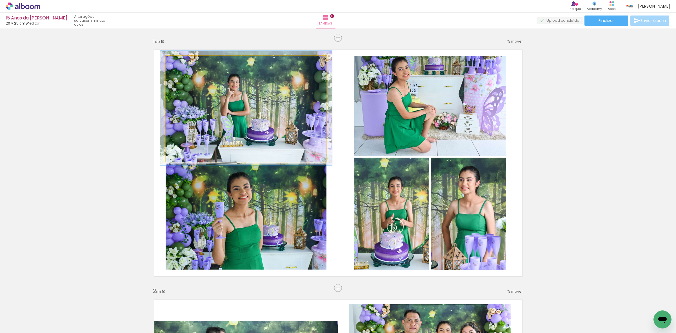
click at [180, 63] on div at bounding box center [180, 61] width 9 height 9
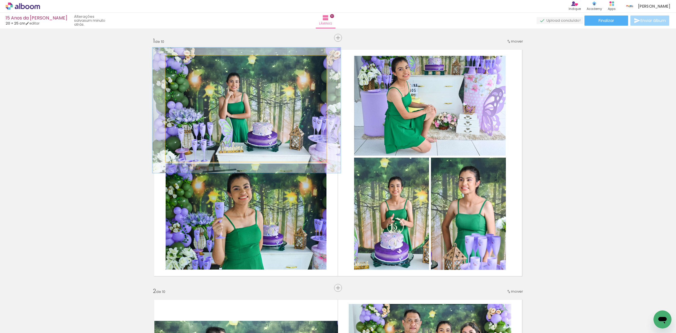
type paper-slider "117"
click at [182, 61] on div at bounding box center [182, 61] width 9 height 9
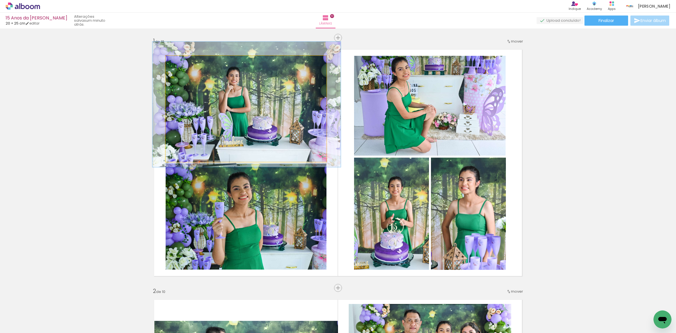
drag, startPoint x: 233, startPoint y: 92, endPoint x: 233, endPoint y: 87, distance: 5.9
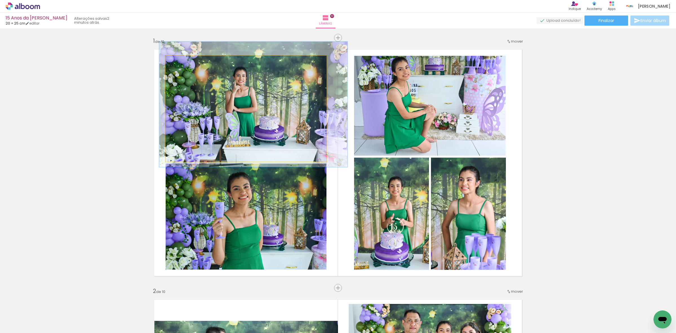
drag, startPoint x: 233, startPoint y: 87, endPoint x: 240, endPoint y: 87, distance: 6.8
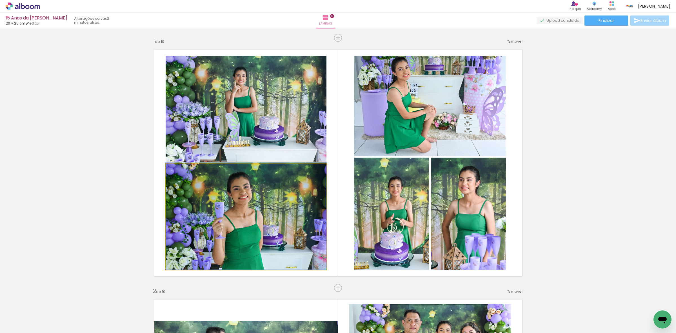
drag, startPoint x: 265, startPoint y: 228, endPoint x: 265, endPoint y: 218, distance: 9.9
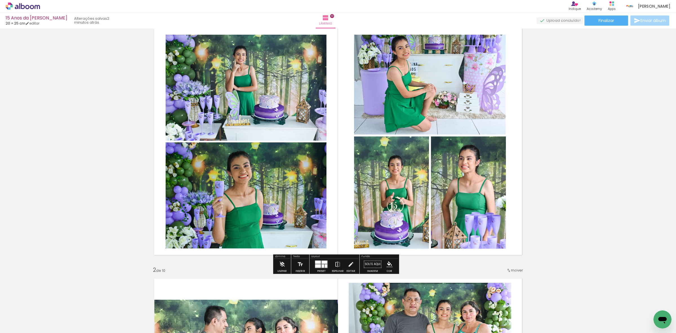
scroll to position [0, 0]
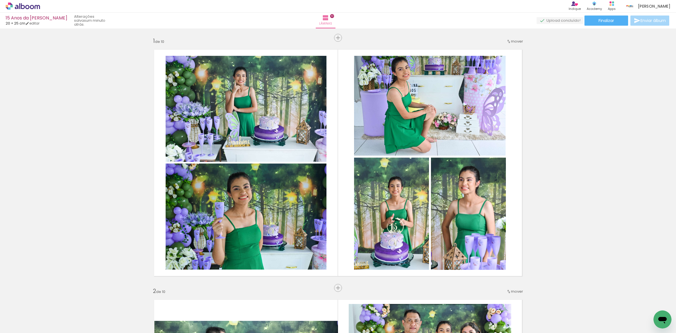
scroll to position [1092, 0]
click at [14, 320] on input "Não utilizadas" at bounding box center [15, 320] width 21 height 5
click at [0, 0] on slot "Todas as fotos" at bounding box center [0, 0] width 0 height 0
type input "Todas as fotos"
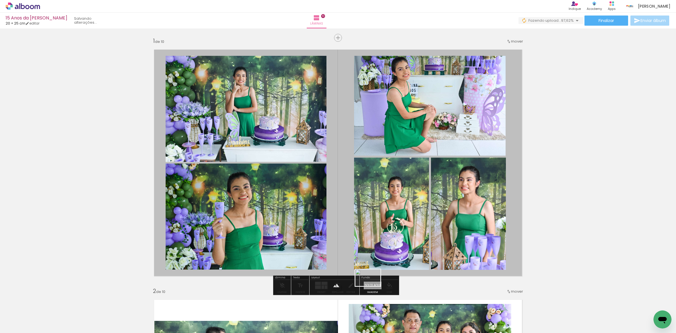
drag, startPoint x: 643, startPoint y: 311, endPoint x: 372, endPoint y: 286, distance: 271.9
click at [372, 286] on quentale-workspace at bounding box center [338, 166] width 676 height 333
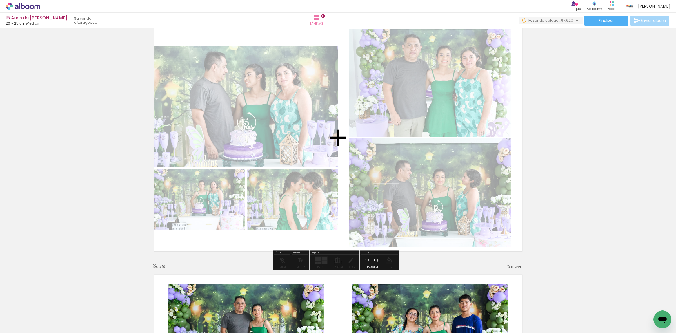
scroll to position [317, 0]
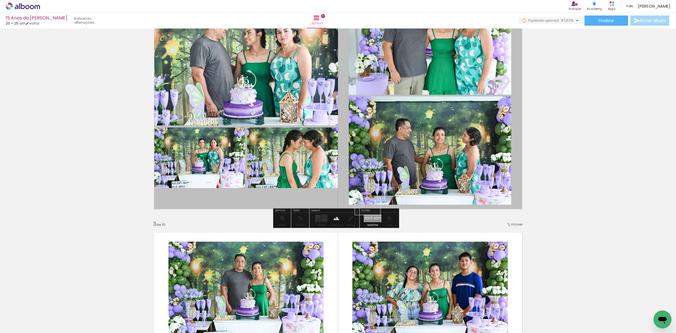
drag, startPoint x: 649, startPoint y: 311, endPoint x: 372, endPoint y: 215, distance: 293.1
click at [372, 215] on quentale-workspace at bounding box center [338, 166] width 676 height 333
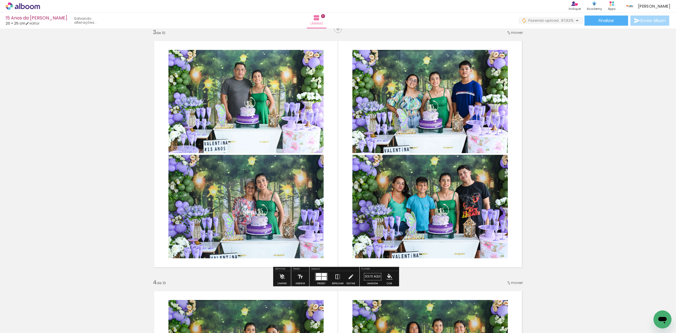
scroll to position [528, 0]
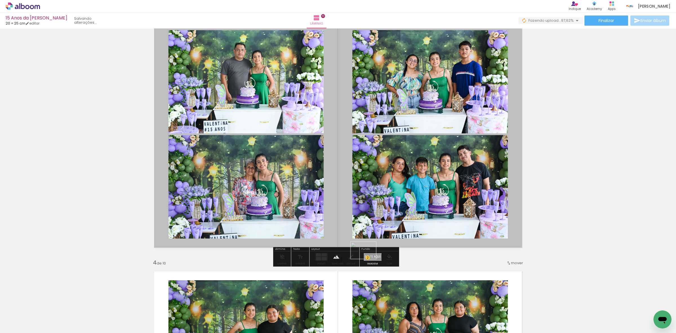
drag, startPoint x: 653, startPoint y: 315, endPoint x: 368, endPoint y: 259, distance: 290.9
click at [368, 259] on quentale-workspace at bounding box center [338, 166] width 676 height 333
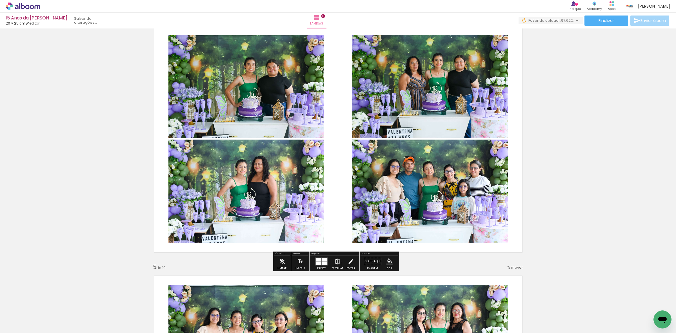
scroll to position [775, 0]
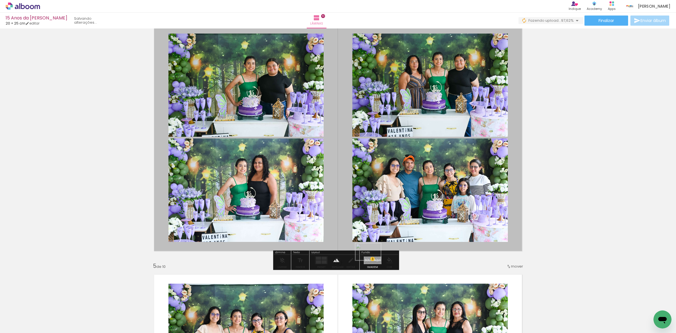
drag, startPoint x: 650, startPoint y: 315, endPoint x: 373, endPoint y: 260, distance: 283.2
click at [373, 260] on quentale-workspace at bounding box center [338, 166] width 676 height 333
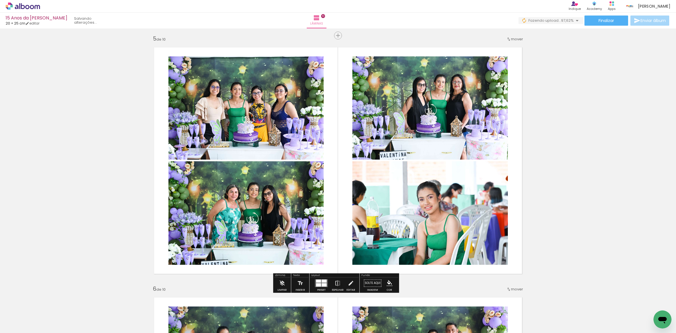
scroll to position [1021, 0]
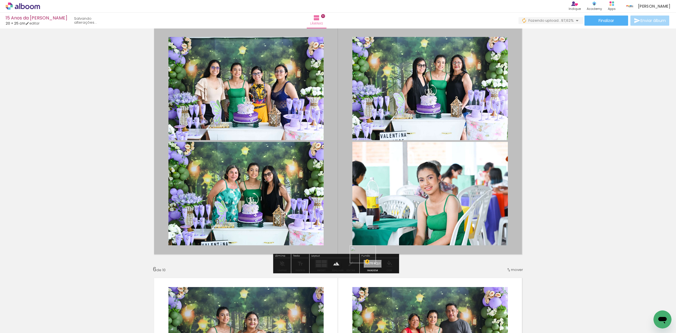
drag, startPoint x: 644, startPoint y: 318, endPoint x: 367, endPoint y: 263, distance: 282.5
click at [367, 263] on quentale-workspace at bounding box center [338, 166] width 676 height 333
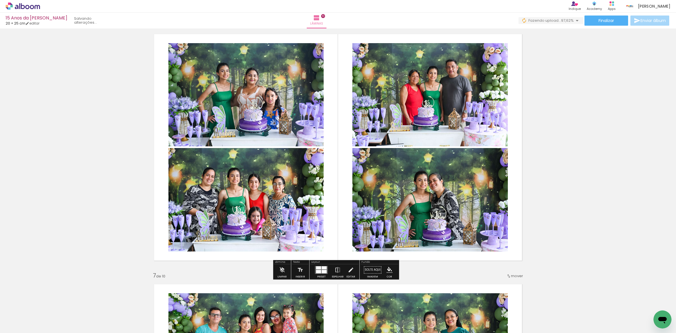
scroll to position [1268, 0]
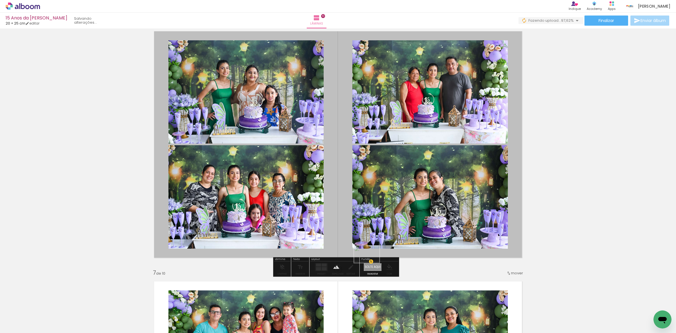
drag, startPoint x: 648, startPoint y: 314, endPoint x: 371, endPoint y: 263, distance: 281.9
click at [371, 264] on quentale-workspace at bounding box center [338, 166] width 676 height 333
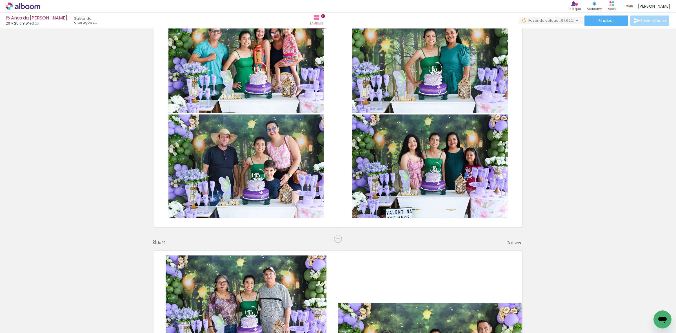
scroll to position [1550, 0]
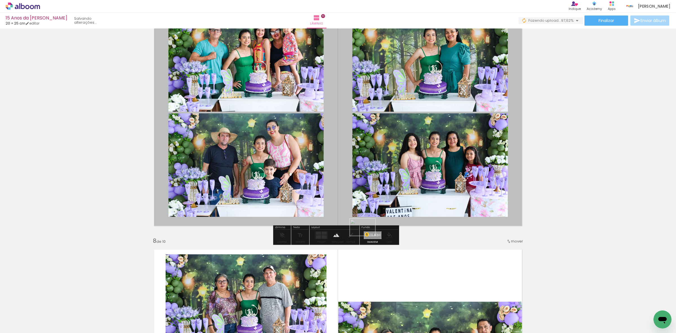
drag, startPoint x: 650, startPoint y: 312, endPoint x: 367, endPoint y: 236, distance: 293.3
click at [367, 236] on quentale-workspace at bounding box center [338, 166] width 676 height 333
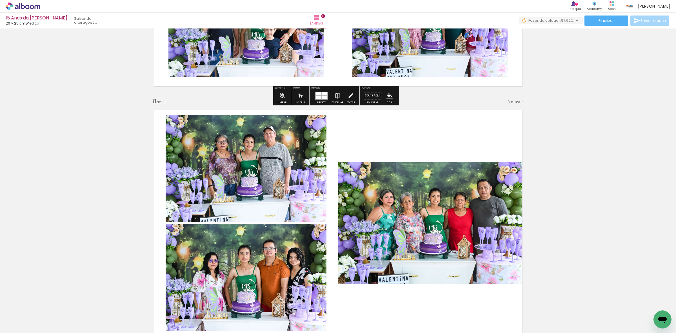
scroll to position [1761, 0]
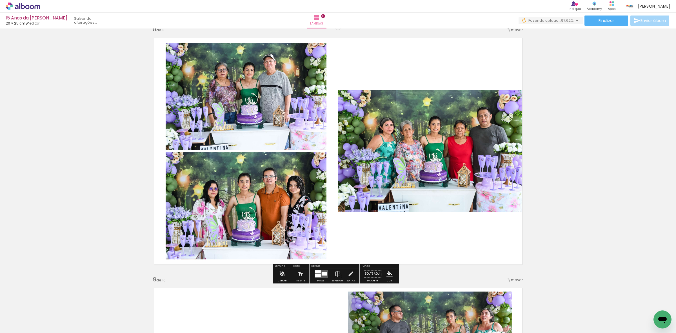
drag, startPoint x: 654, startPoint y: 315, endPoint x: 649, endPoint y: 300, distance: 16.1
click at [654, 310] on html at bounding box center [663, 319] width 18 height 18
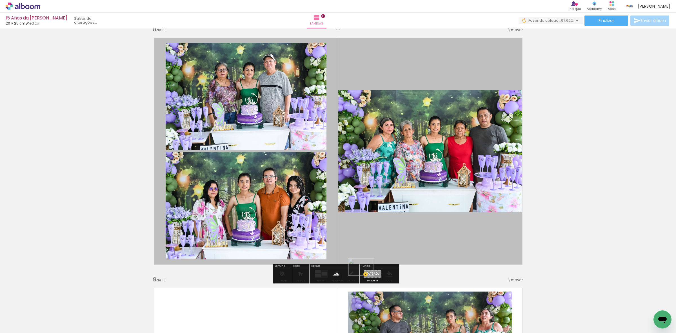
drag, startPoint x: 647, startPoint y: 316, endPoint x: 377, endPoint y: 260, distance: 275.9
click at [366, 275] on quentale-workspace at bounding box center [338, 166] width 676 height 333
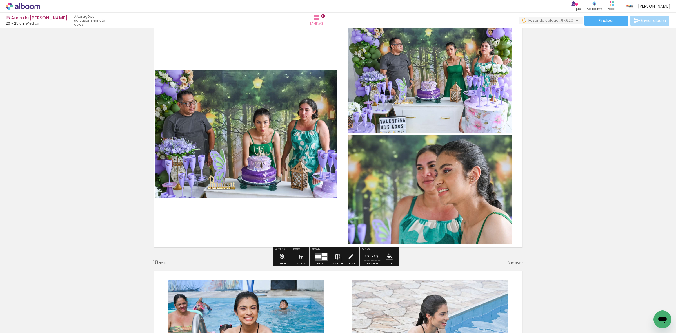
scroll to position [2043, 0]
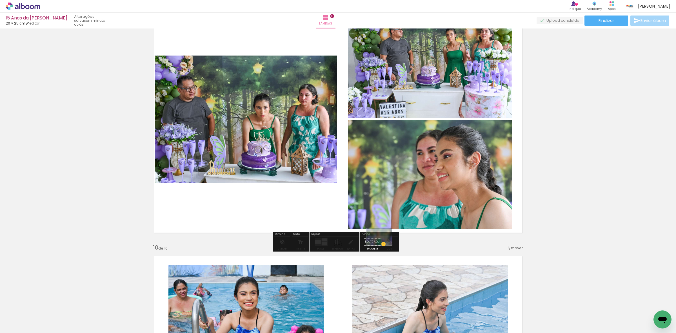
drag, startPoint x: 645, startPoint y: 307, endPoint x: 369, endPoint y: 241, distance: 283.4
click at [363, 242] on quentale-workspace at bounding box center [338, 166] width 676 height 333
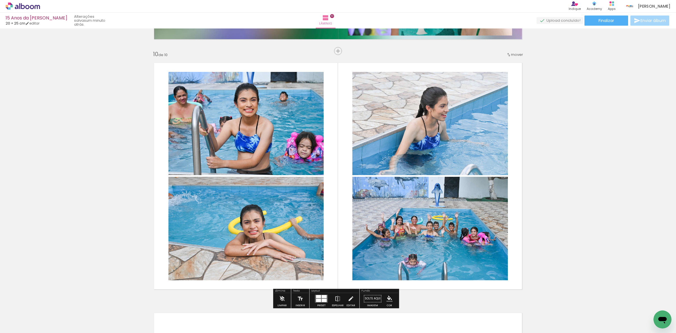
scroll to position [2254, 0]
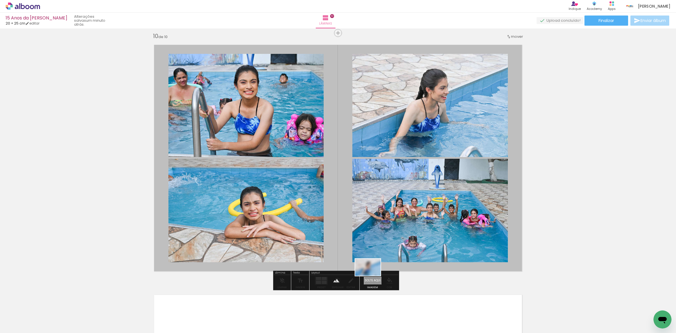
drag, startPoint x: 628, startPoint y: 317, endPoint x: 371, endPoint y: 281, distance: 260.0
click at [371, 281] on quentale-workspace at bounding box center [338, 166] width 676 height 333
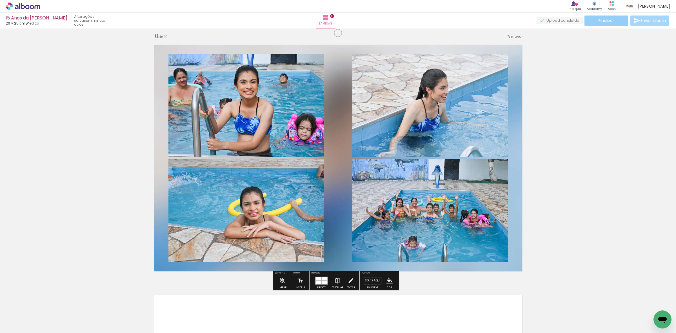
click at [592, 19] on paper-button "Finalizar" at bounding box center [607, 20] width 44 height 10
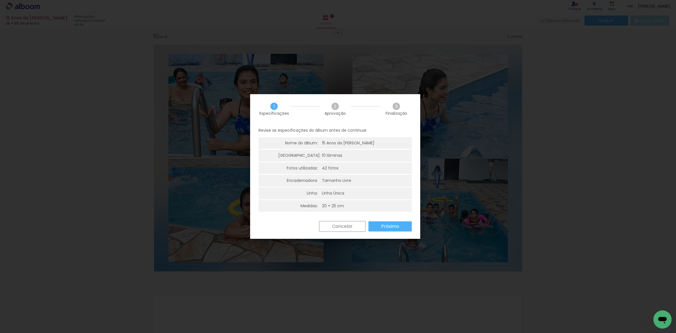
click at [0, 0] on slot "Próximo" at bounding box center [0, 0] width 0 height 0
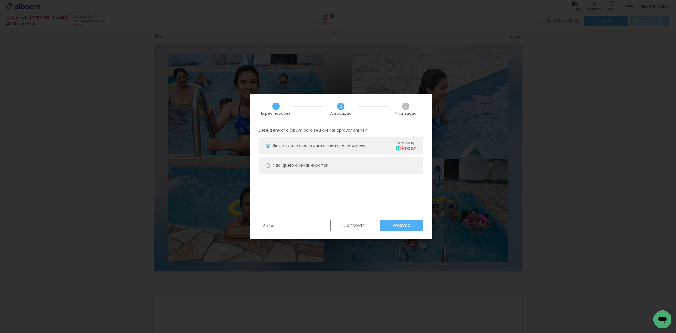
click at [0, 0] on slot "Não, quero apenas exportar" at bounding box center [0, 0] width 0 height 0
type paper-radio-button "on"
click at [412, 229] on paper-button "Próximo" at bounding box center [401, 225] width 43 height 10
type input "Alta, 300 DPI"
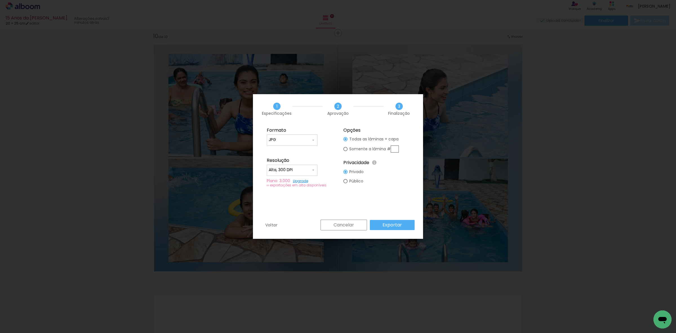
click at [405, 225] on paper-button "Exportar" at bounding box center [392, 225] width 45 height 10
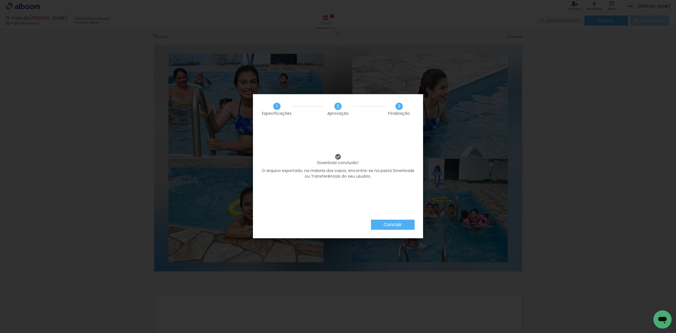
scroll to position [0, 697]
click at [0, 0] on slot "Concluir" at bounding box center [0, 0] width 0 height 0
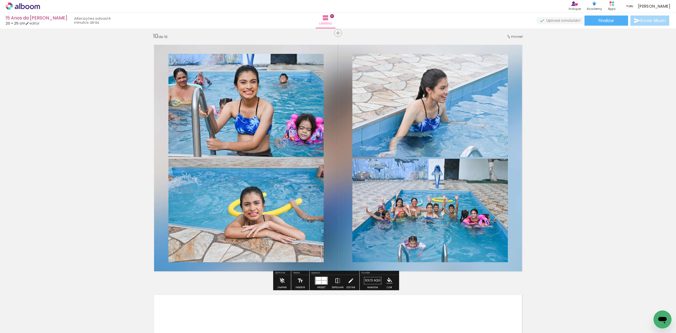
click at [40, 6] on link "› Editor de álbum" at bounding box center [42, 6] width 72 height 7
